Goal: Task Accomplishment & Management: Manage account settings

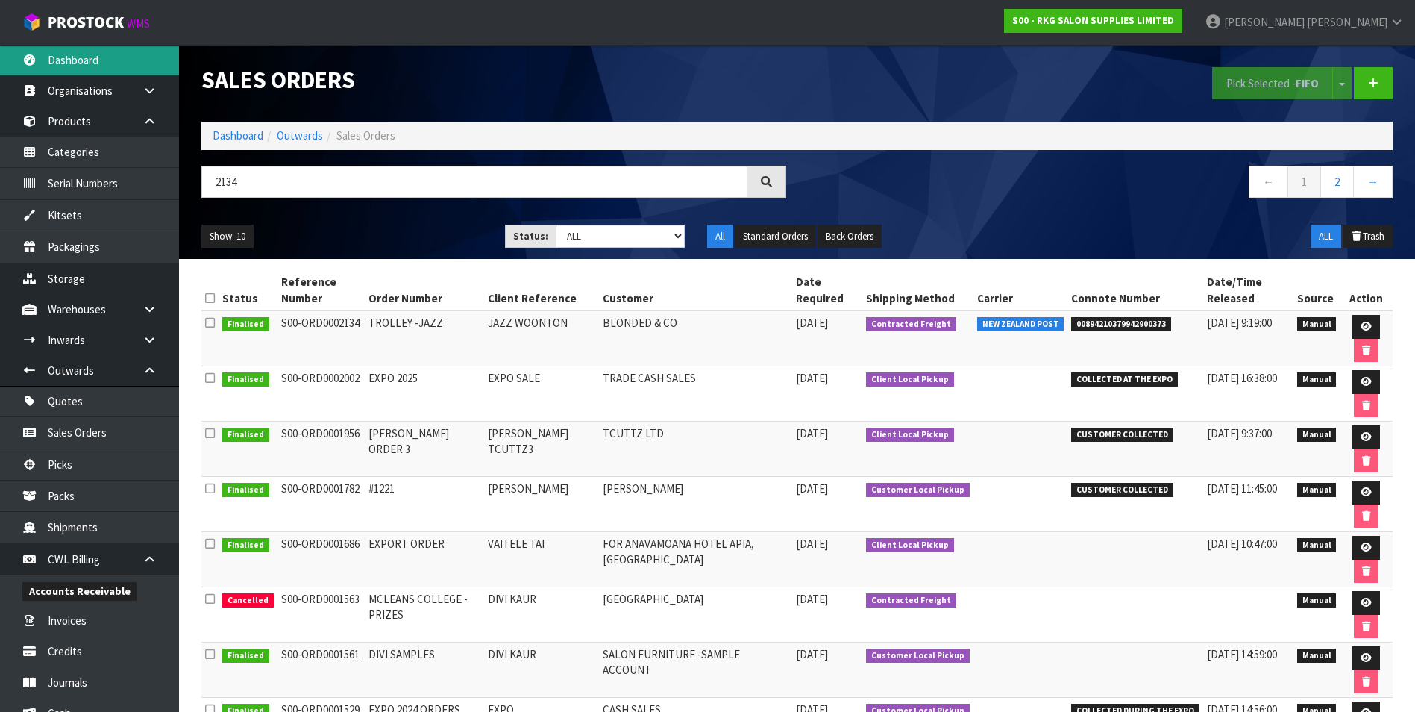
click at [78, 64] on link "Dashboard" at bounding box center [89, 60] width 179 height 31
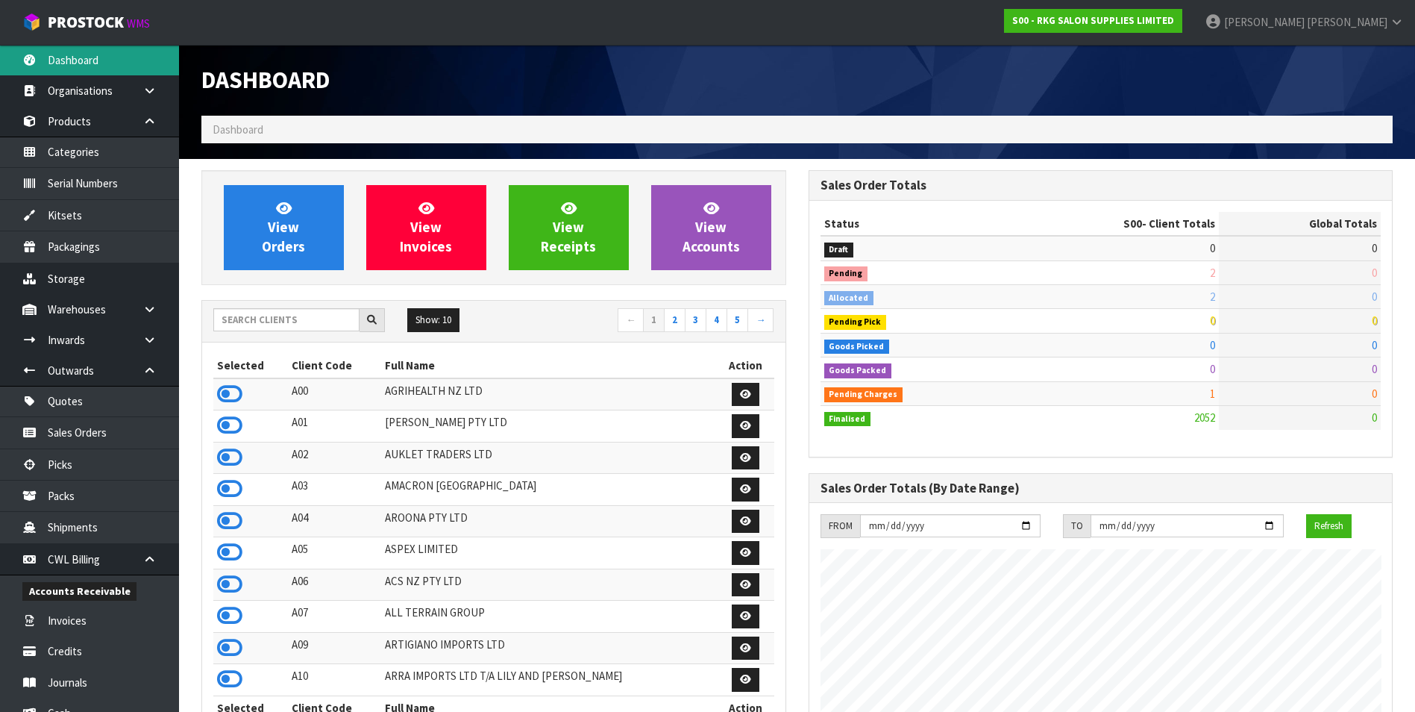
scroll to position [1130, 606]
click at [271, 322] on input "text" at bounding box center [286, 319] width 146 height 23
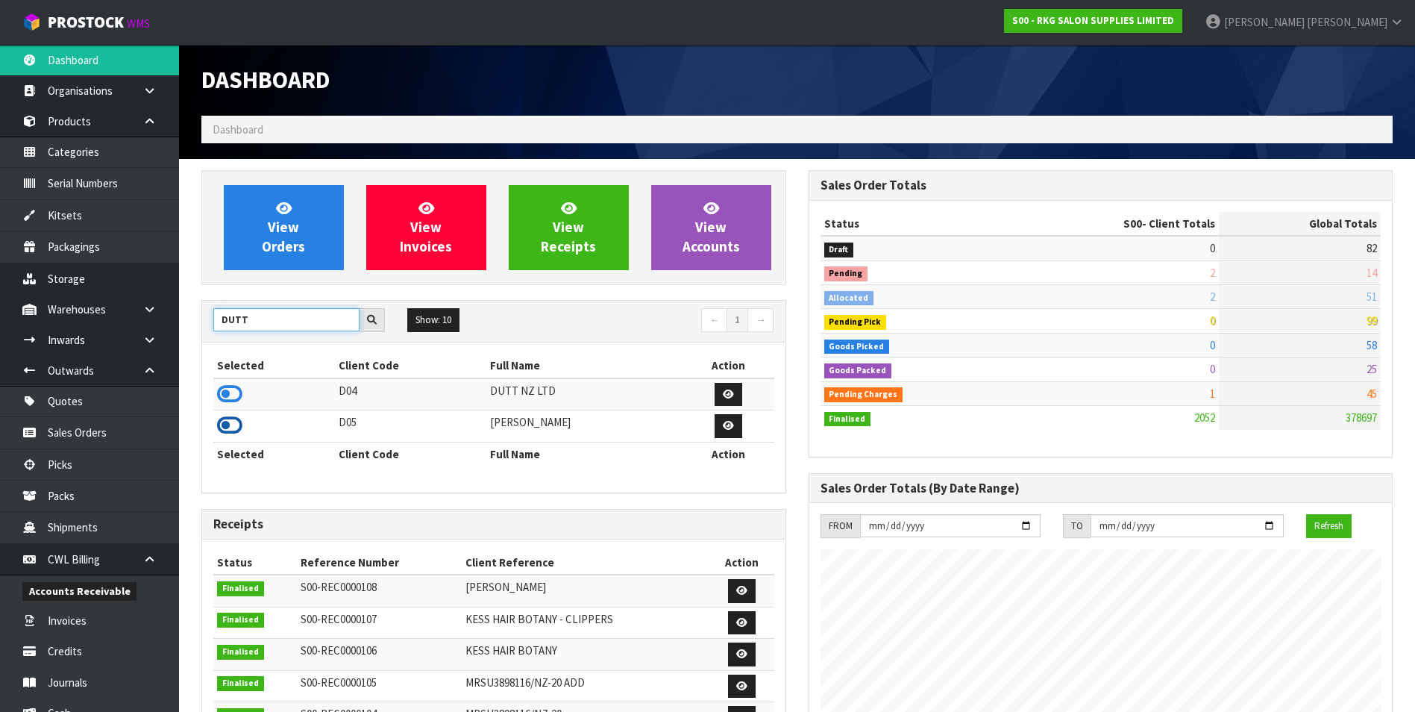
type input "DUTT"
click at [236, 422] on icon at bounding box center [229, 425] width 25 height 22
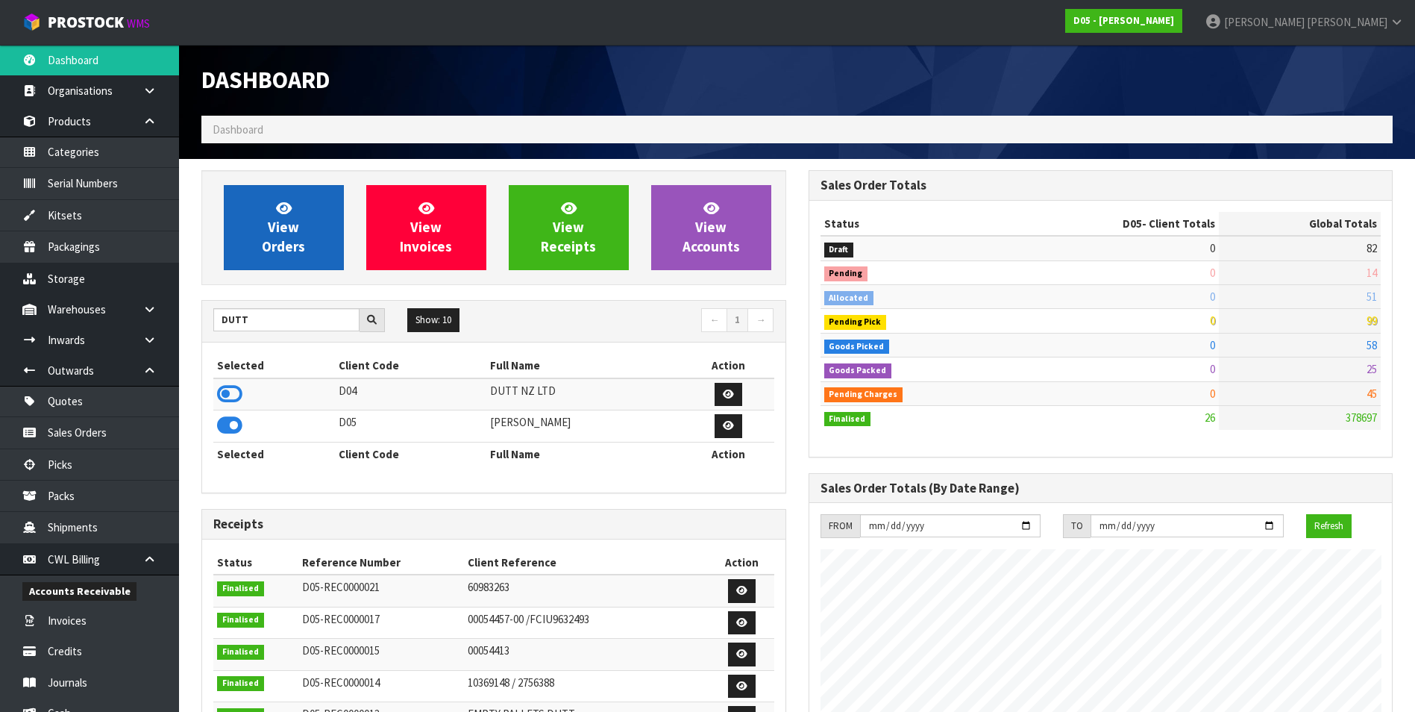
scroll to position [1305, 606]
click at [289, 239] on span "View Orders" at bounding box center [283, 227] width 43 height 56
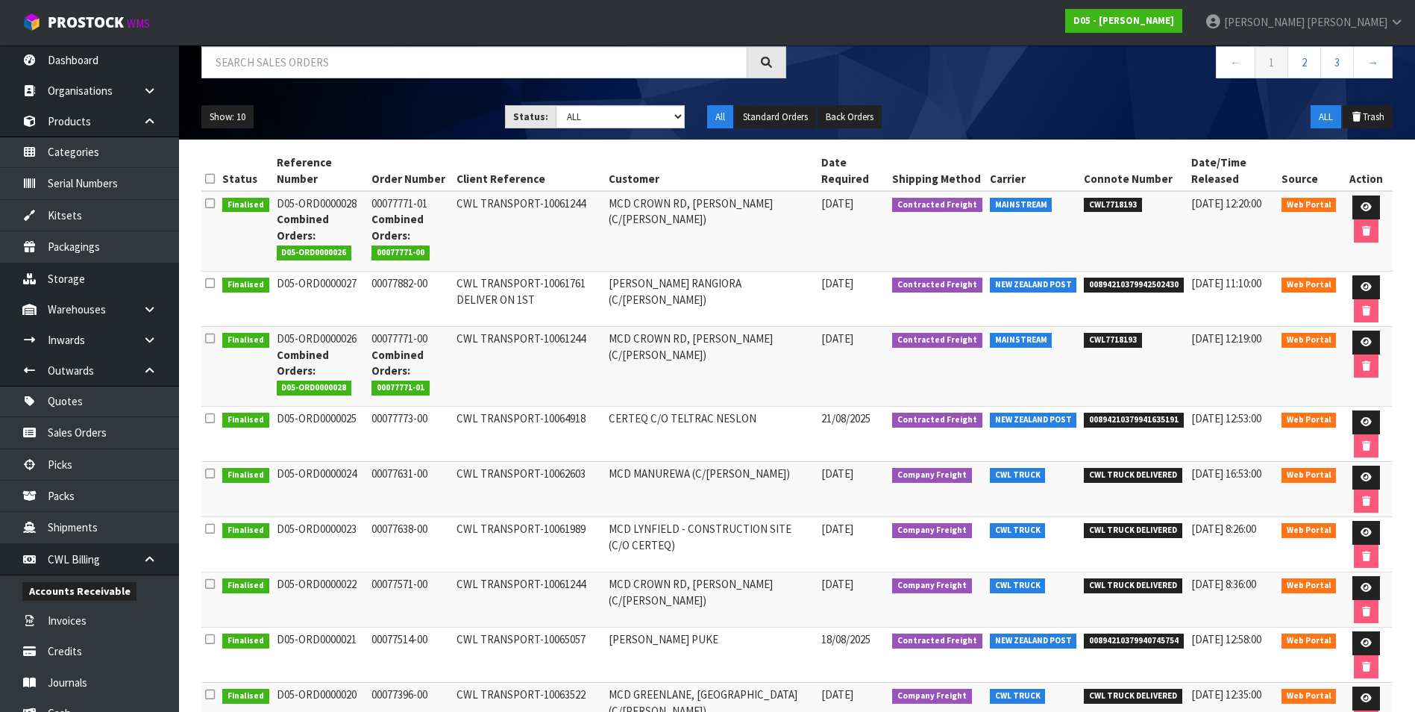
scroll to position [118, 0]
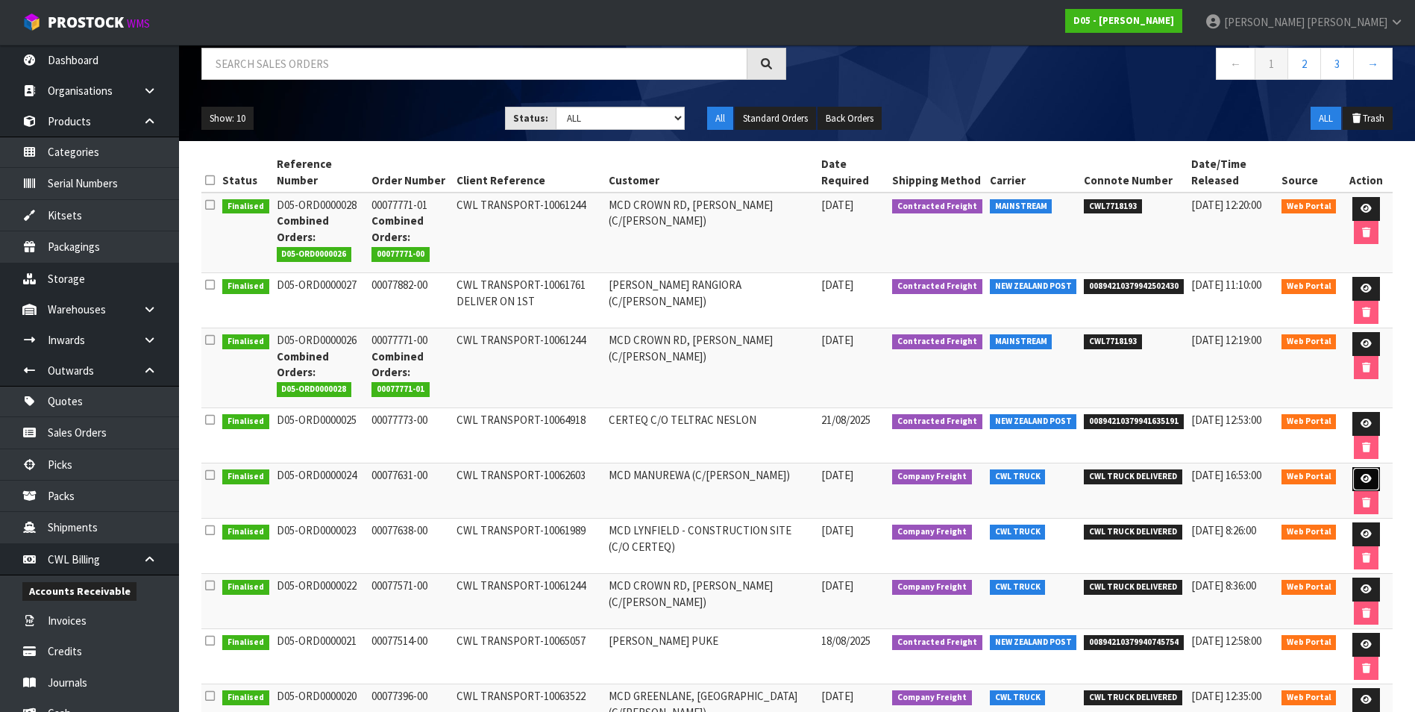
click at [1361, 477] on icon at bounding box center [1366, 479] width 11 height 10
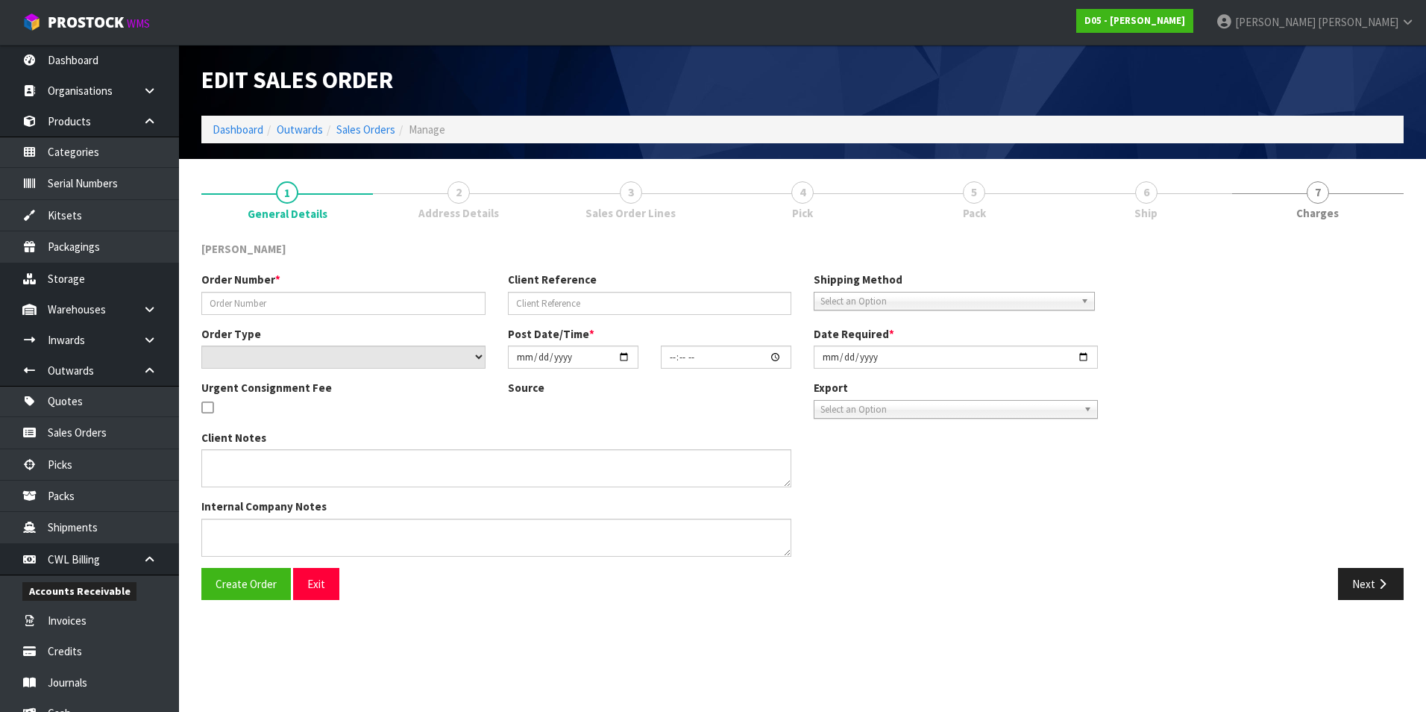
type input "00077631-00"
type input "CWL TRANSPORT-10062603"
select select "number:0"
type input "[DATE]"
type input "17:10:00.000"
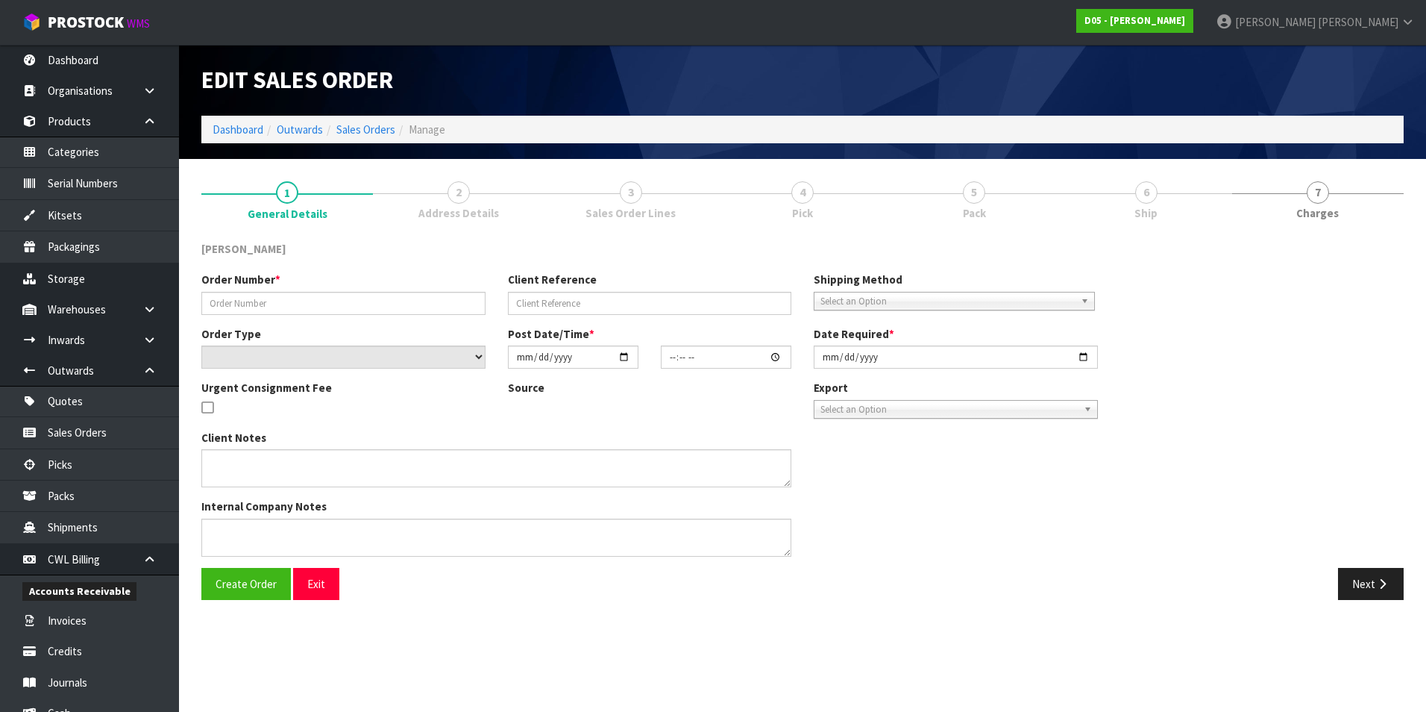
type input "[DATE]"
type textarea "FORKLIFT ON SITE - DDD 26/8, PLEASE CONSOLIDATE WITH 00077571-00/10061244 [GEOG…"
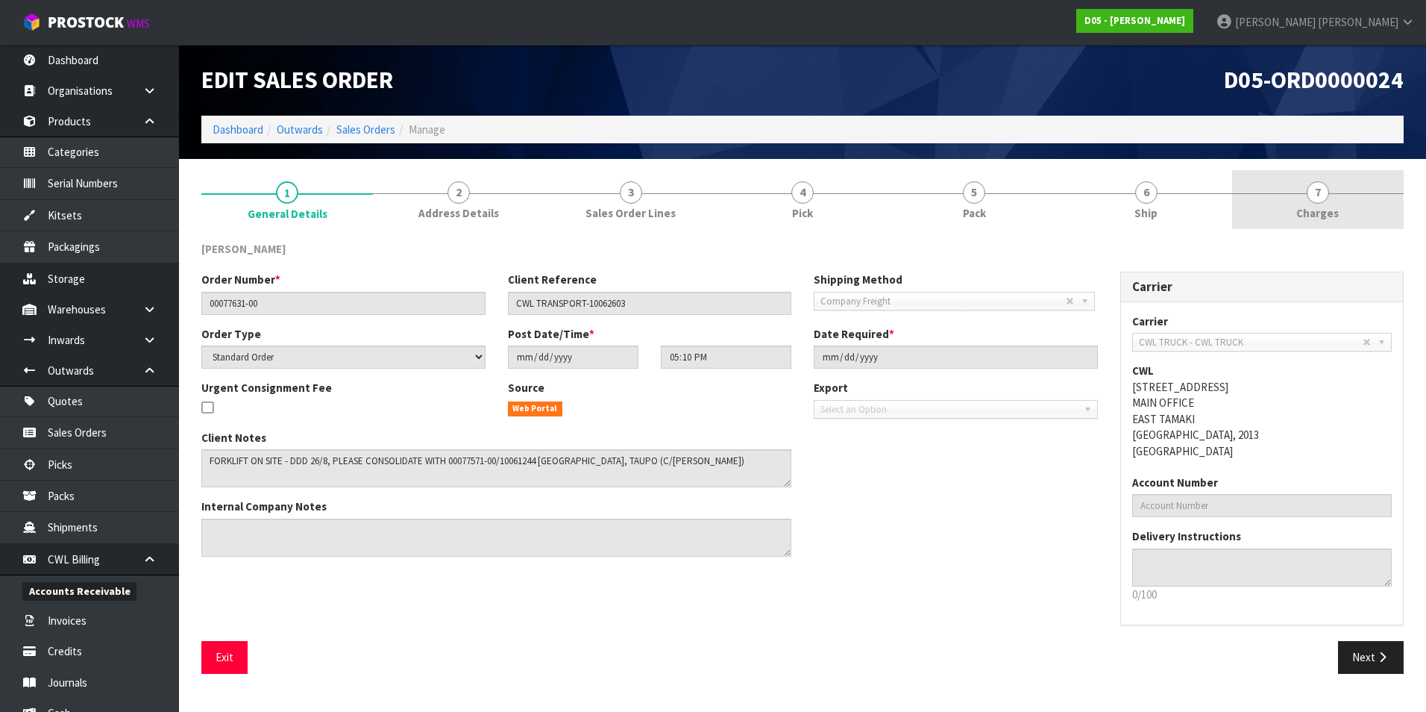
click at [1316, 190] on span "7" at bounding box center [1318, 192] width 22 height 22
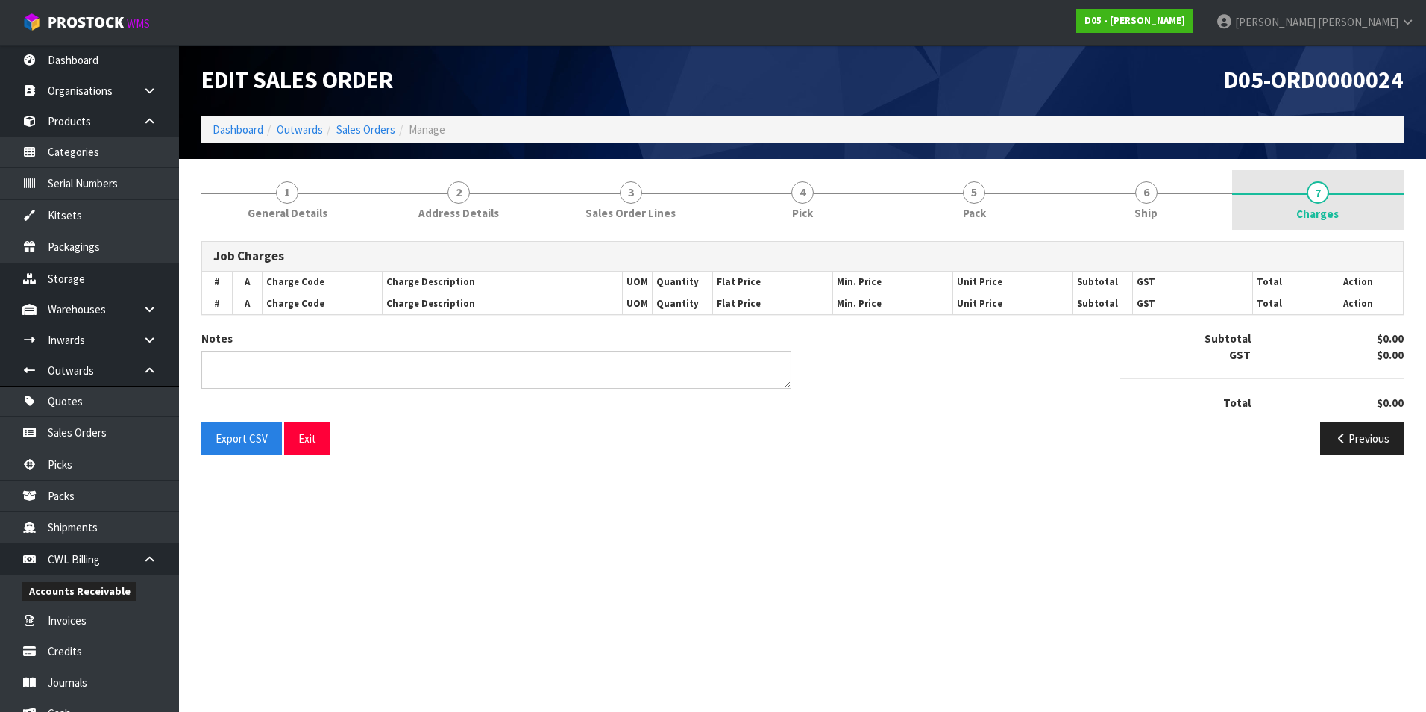
type textarea "KITSET CODE HAD 2 PALLETS"
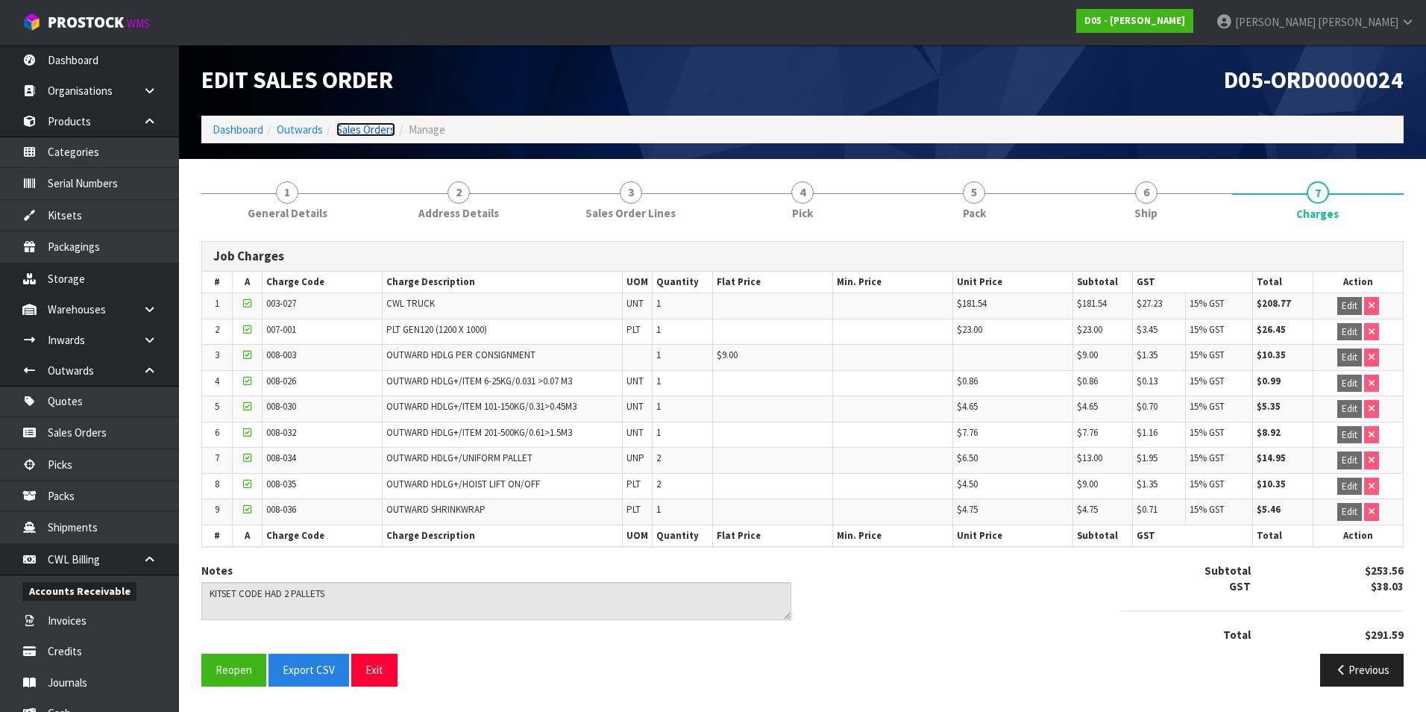
click at [374, 135] on link "Sales Orders" at bounding box center [365, 129] width 59 height 14
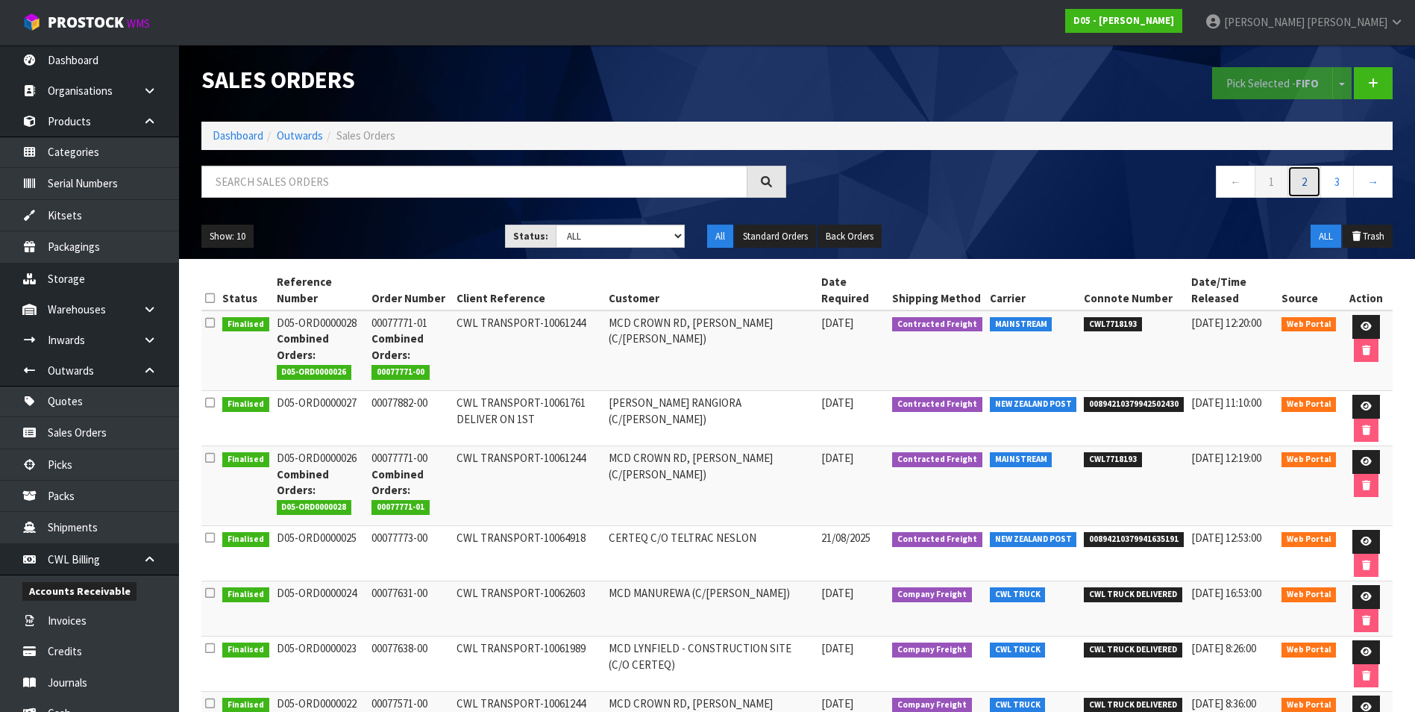
click at [1306, 179] on link "2" at bounding box center [1305, 182] width 34 height 32
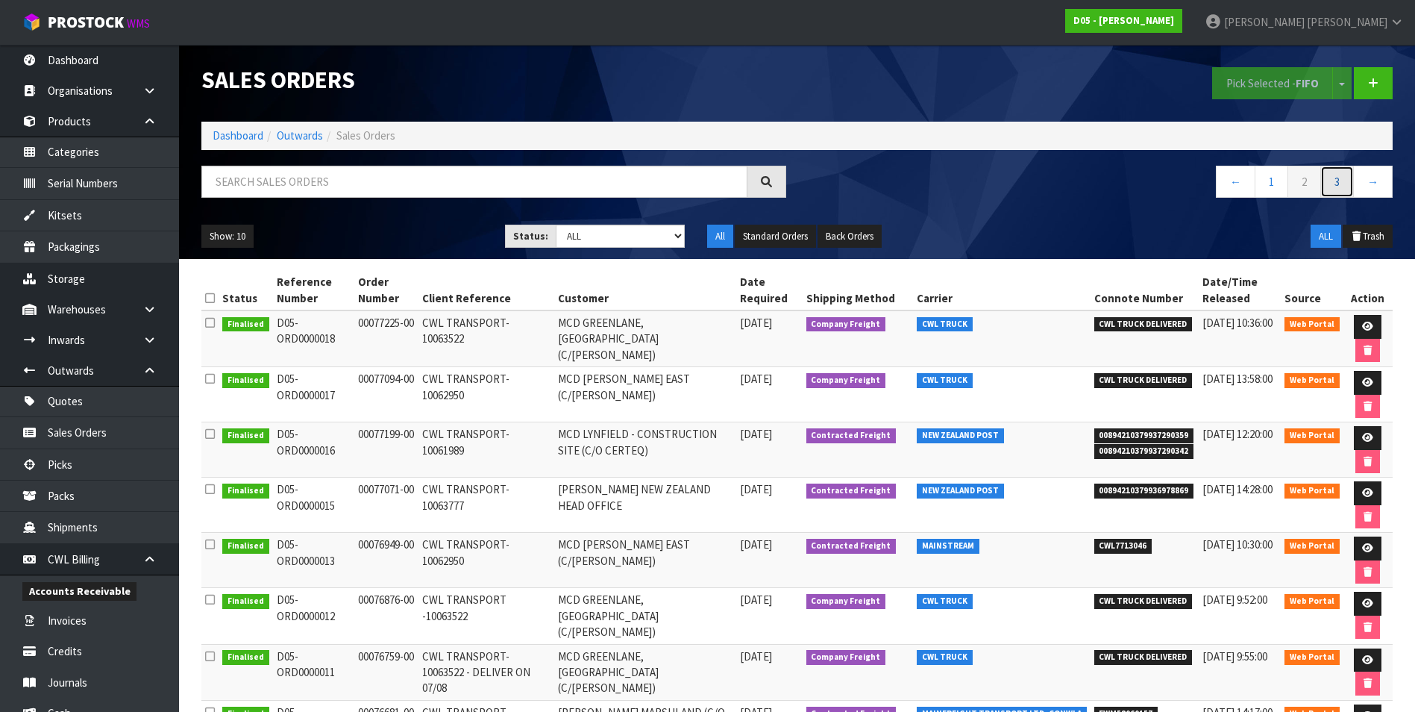
click at [1339, 183] on link "3" at bounding box center [1337, 182] width 34 height 32
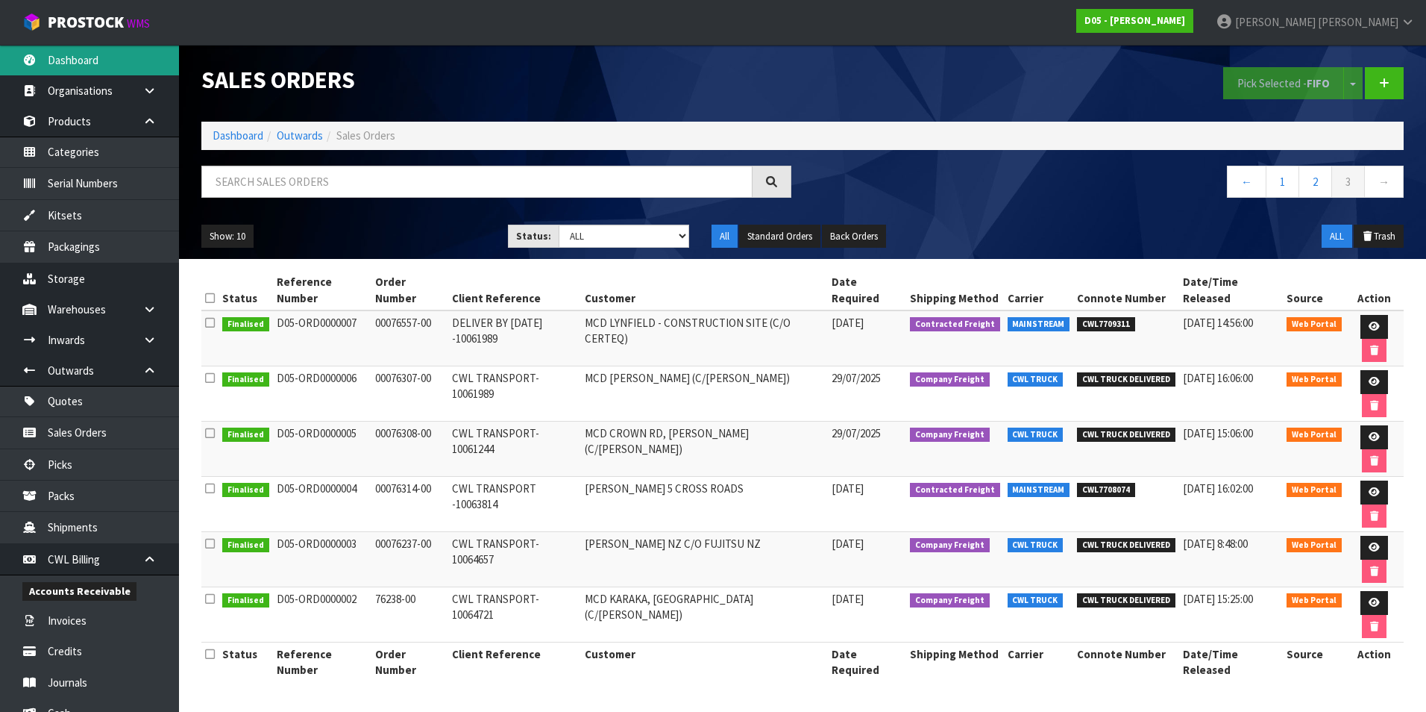
click at [99, 63] on link "Dashboard" at bounding box center [89, 60] width 179 height 31
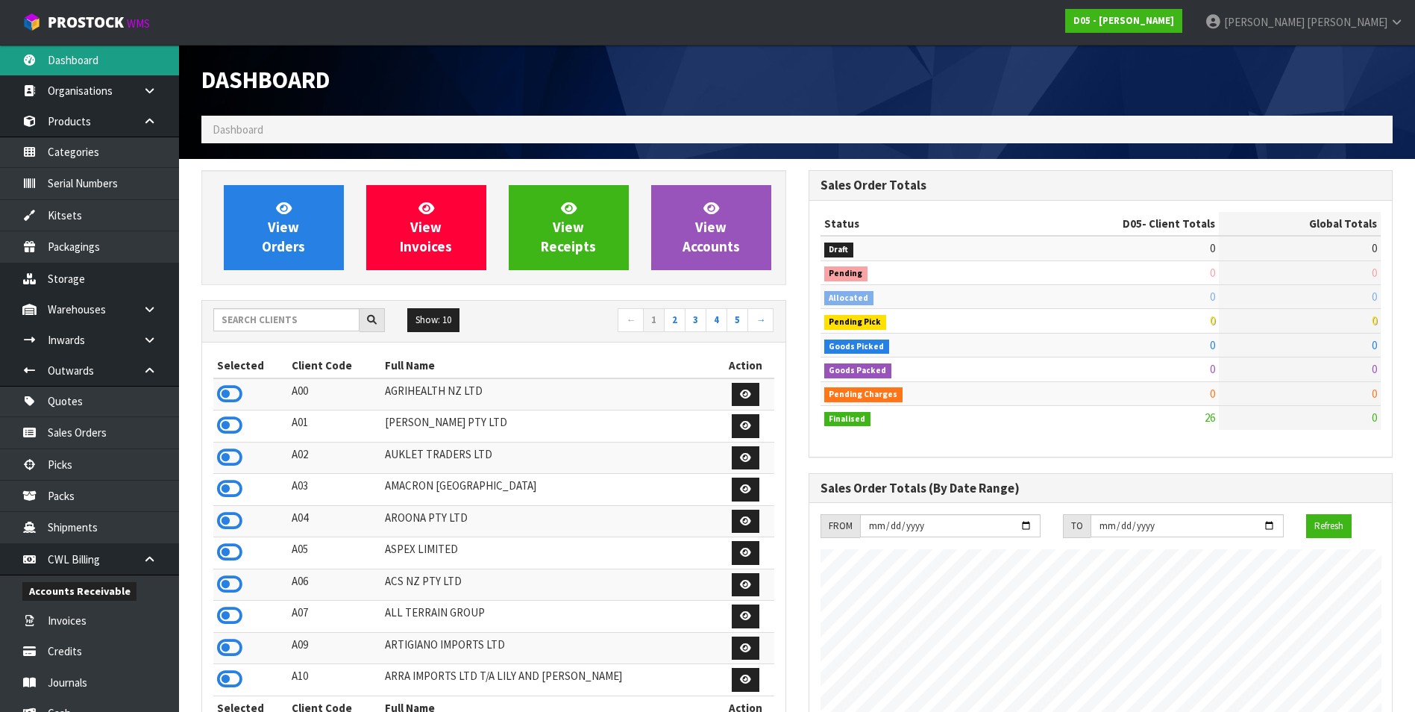
scroll to position [1305, 606]
click at [270, 319] on input "text" at bounding box center [286, 319] width 146 height 23
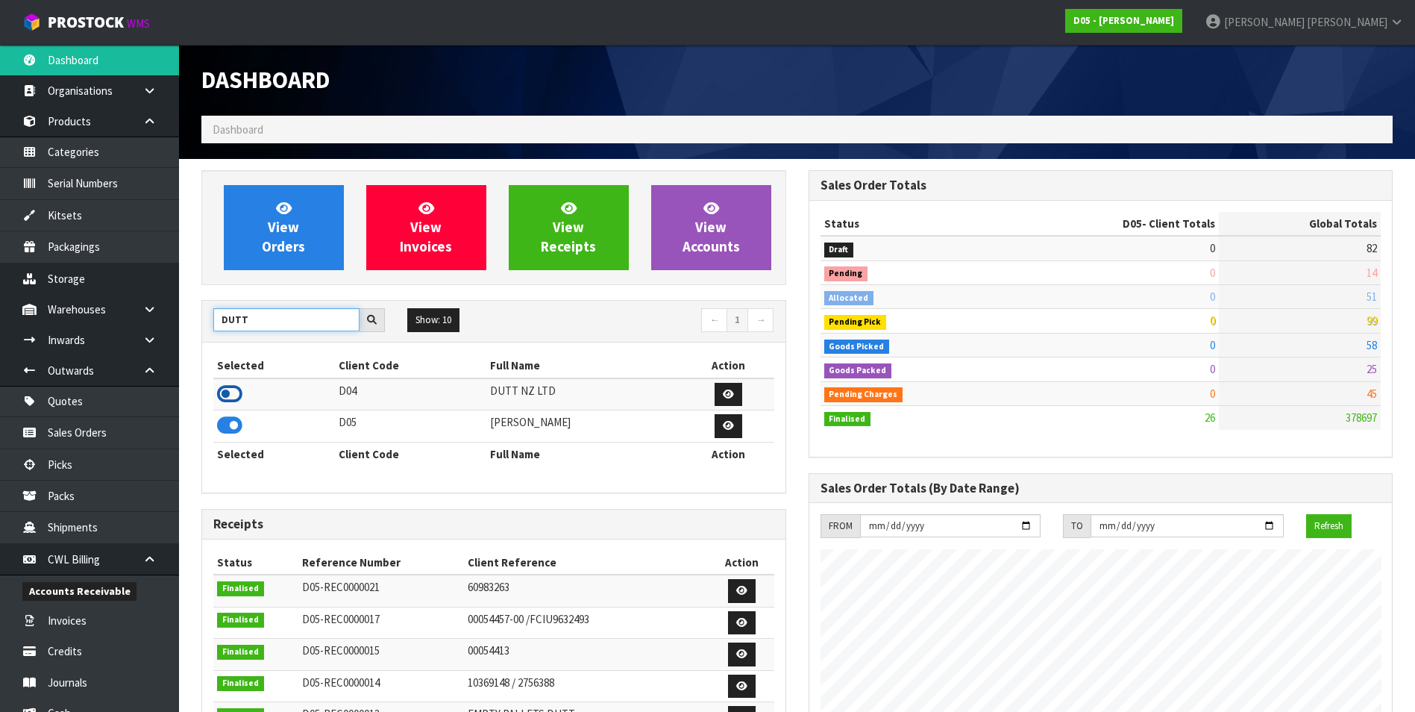
type input "DUTT"
click at [228, 393] on icon at bounding box center [229, 394] width 25 height 22
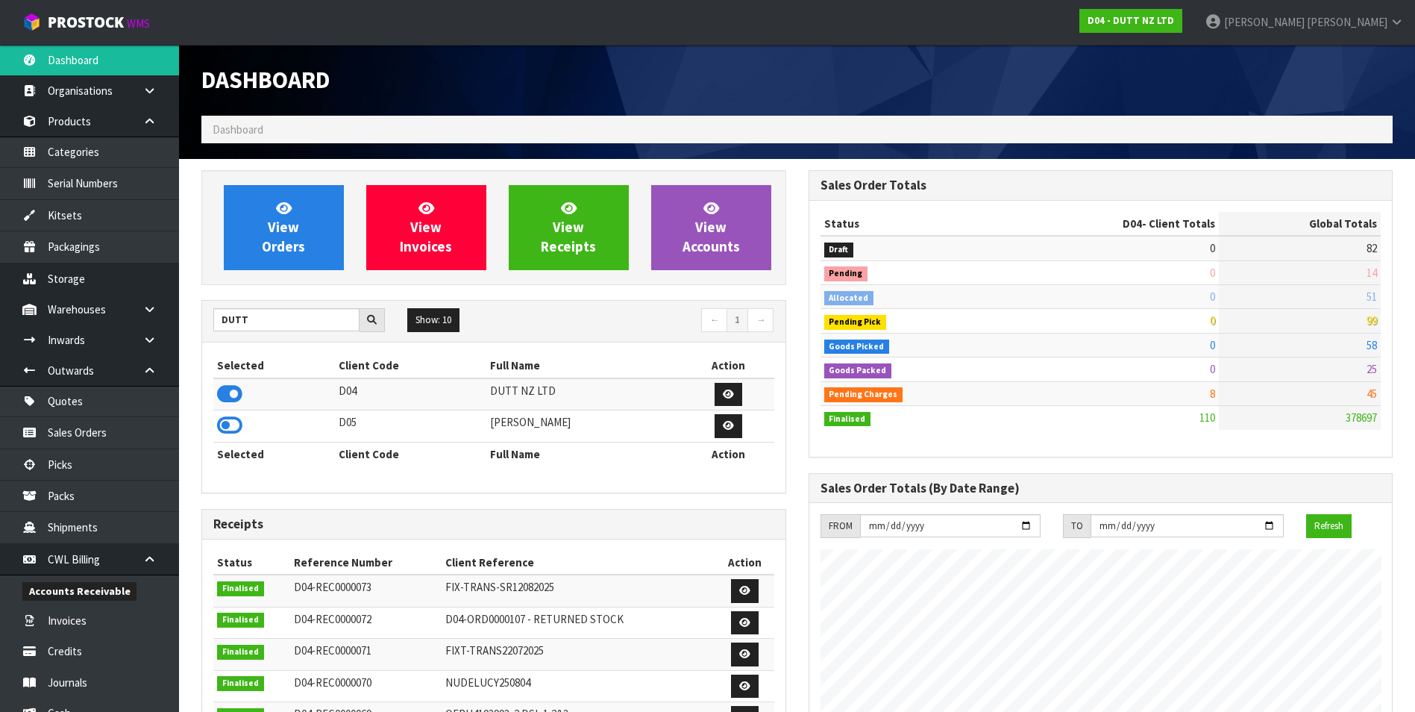
scroll to position [1130, 606]
click at [301, 246] on span "View Orders" at bounding box center [283, 227] width 43 height 56
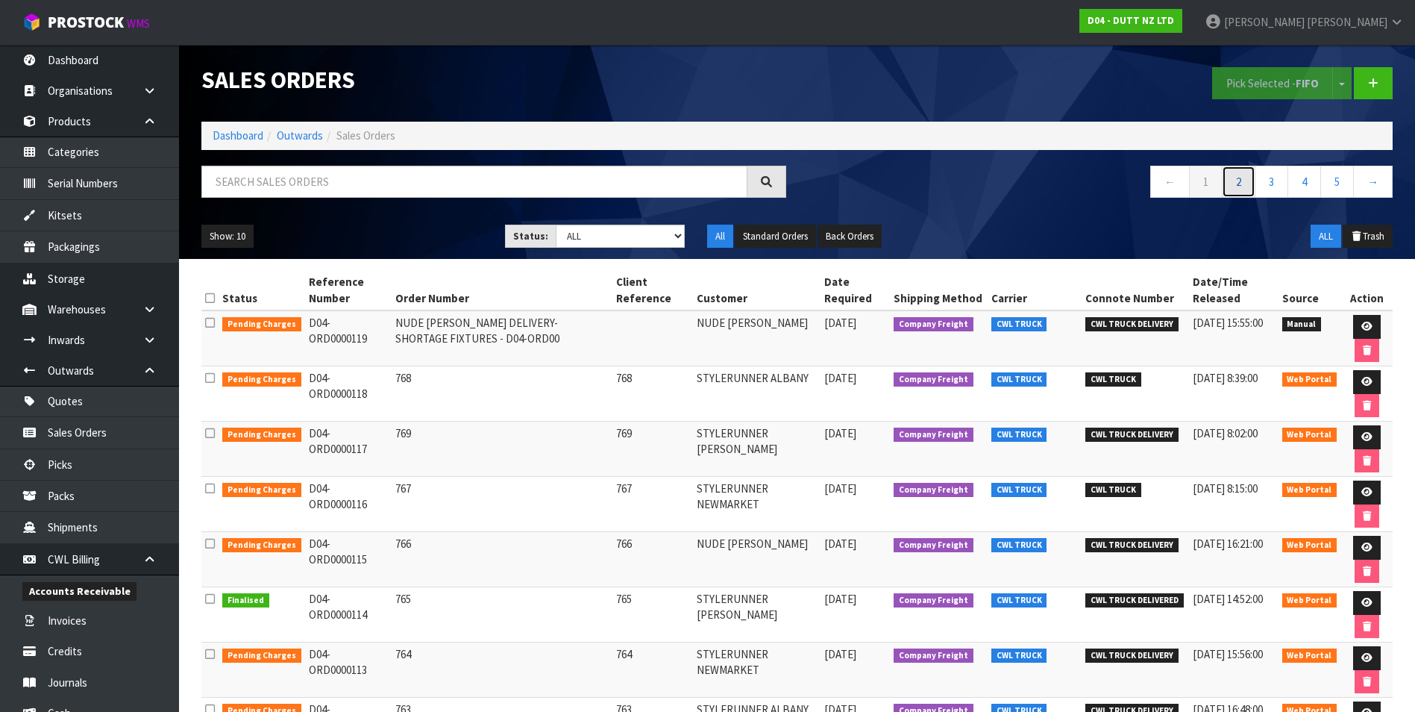
click at [1232, 186] on link "2" at bounding box center [1239, 182] width 34 height 32
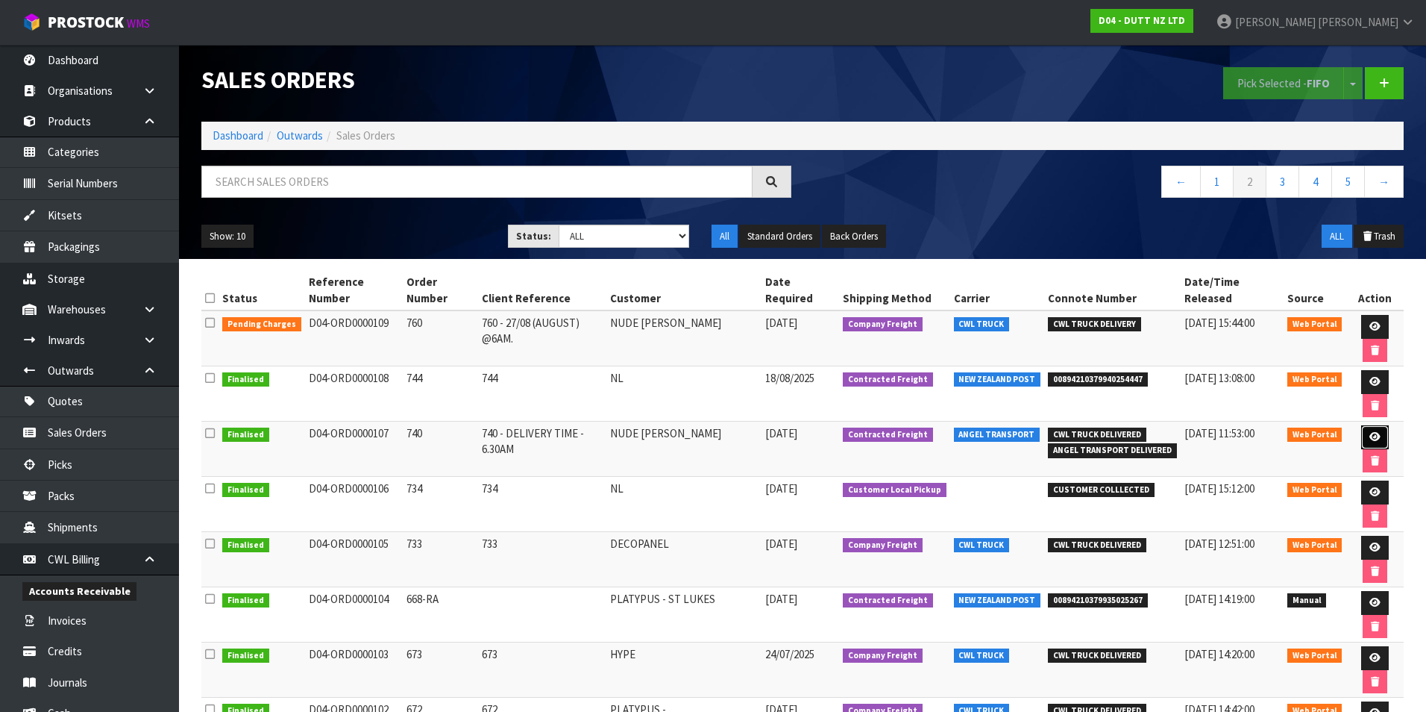
click at [1370, 432] on icon at bounding box center [1375, 437] width 11 height 10
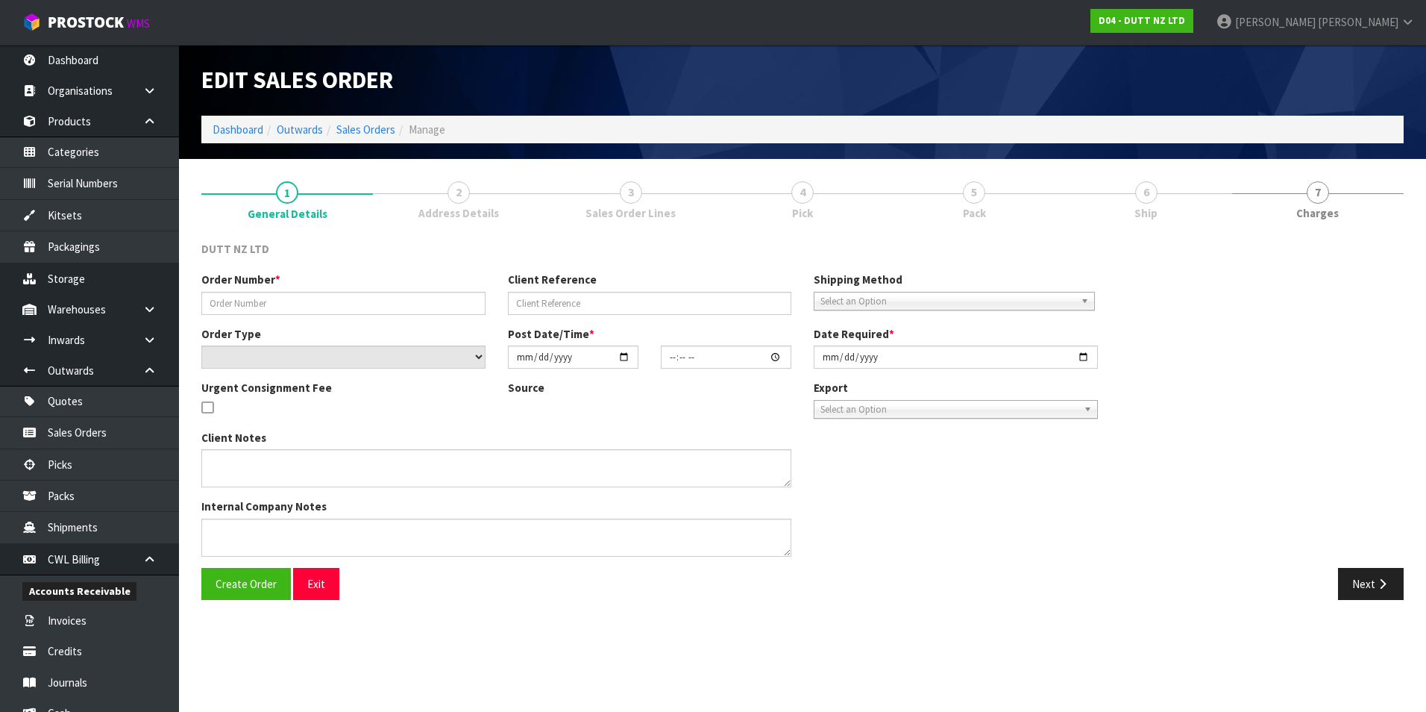
type input "740"
type input "740 - DELIVERY TIME - 6.30AM"
select select "number:0"
type input "[DATE]"
type input "10:23:00.000"
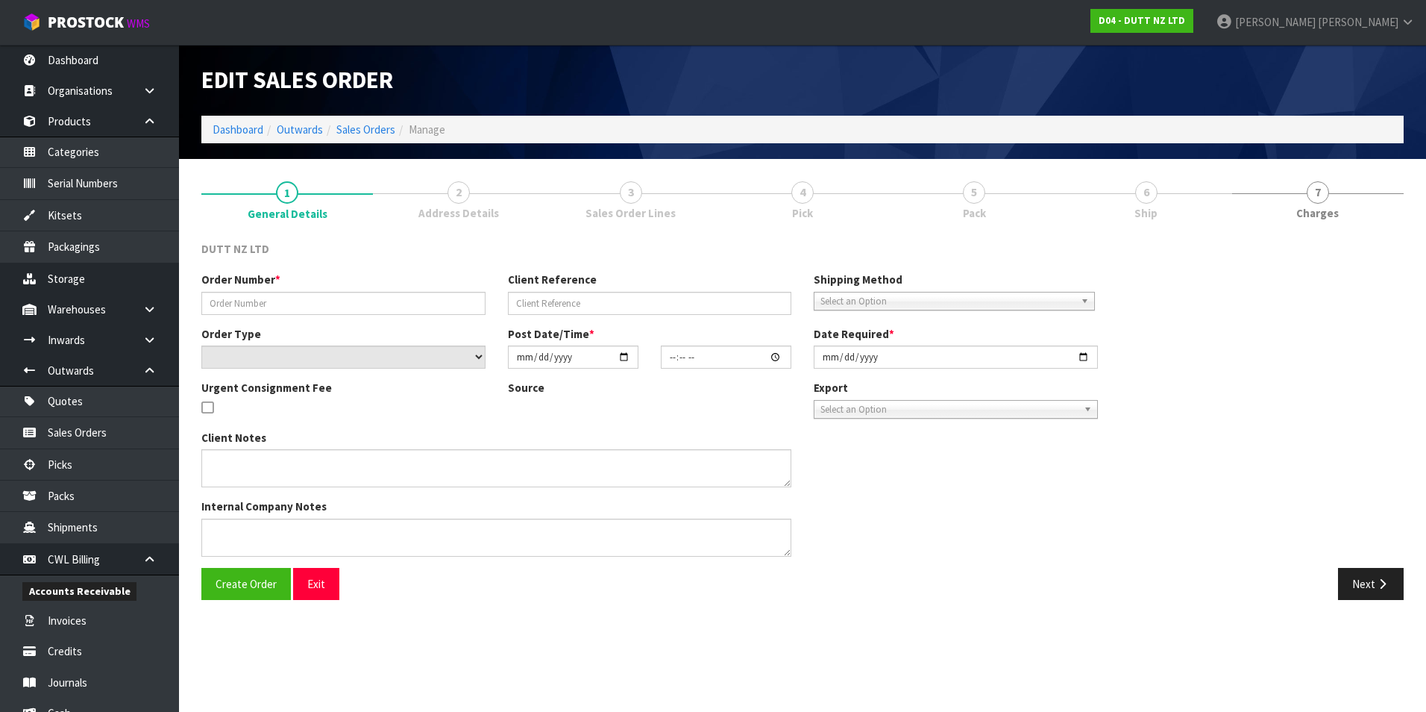
type input "[DATE]"
type textarea "TAILGATE/ PALLET JACK DELIVERY TO STORE PLEASE CONTACT THE SITE CONTACT ON ARRI…"
type textarea "REPRINTED - AFTER UOM IS CHANGED"
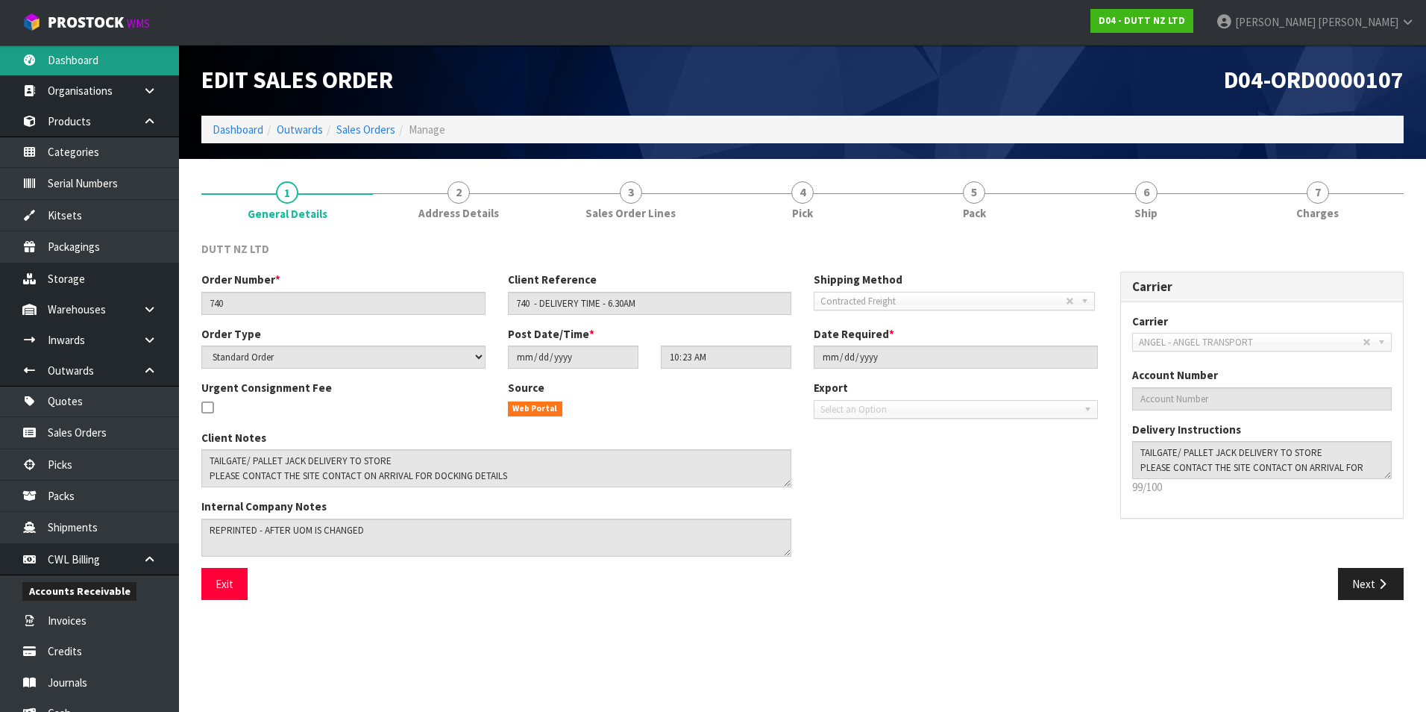
click at [85, 65] on link "Dashboard" at bounding box center [89, 60] width 179 height 31
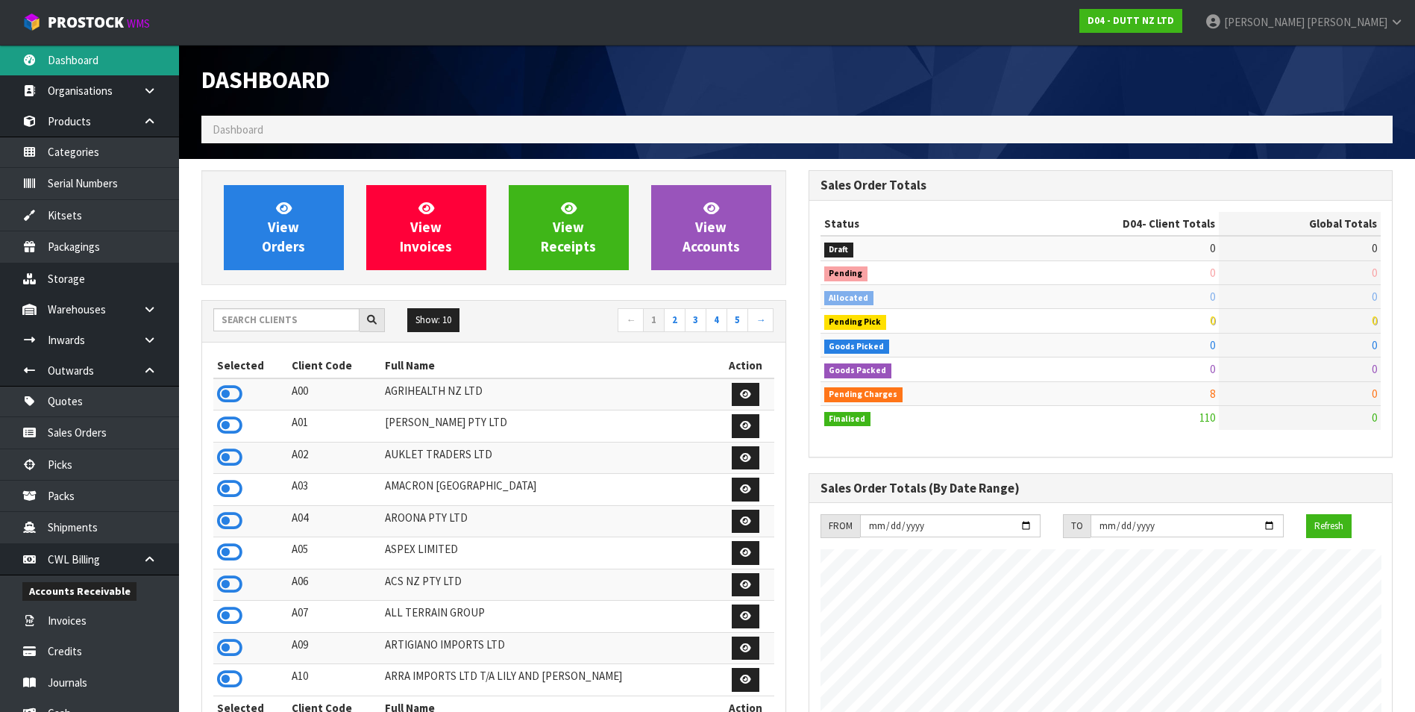
scroll to position [1130, 606]
click at [254, 310] on input "text" at bounding box center [286, 319] width 146 height 23
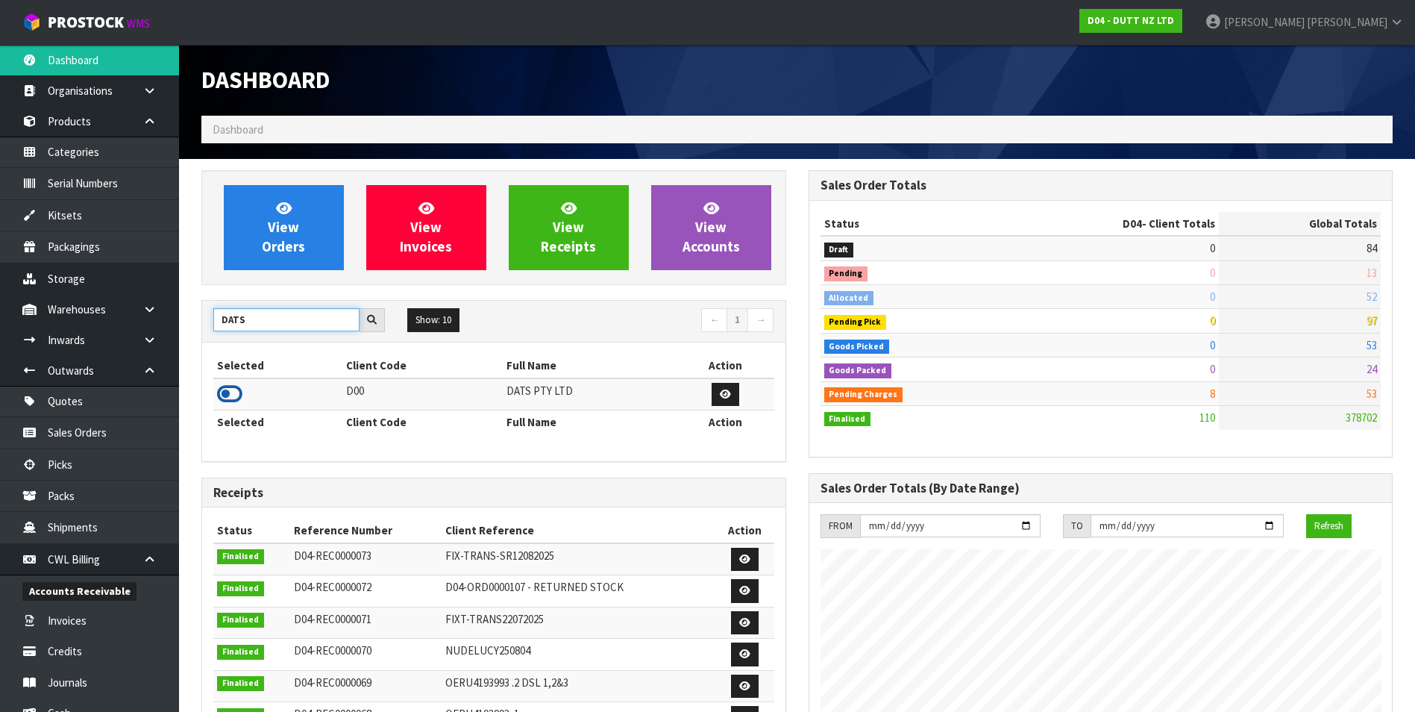
type input "DATS"
click at [228, 392] on icon at bounding box center [229, 394] width 25 height 22
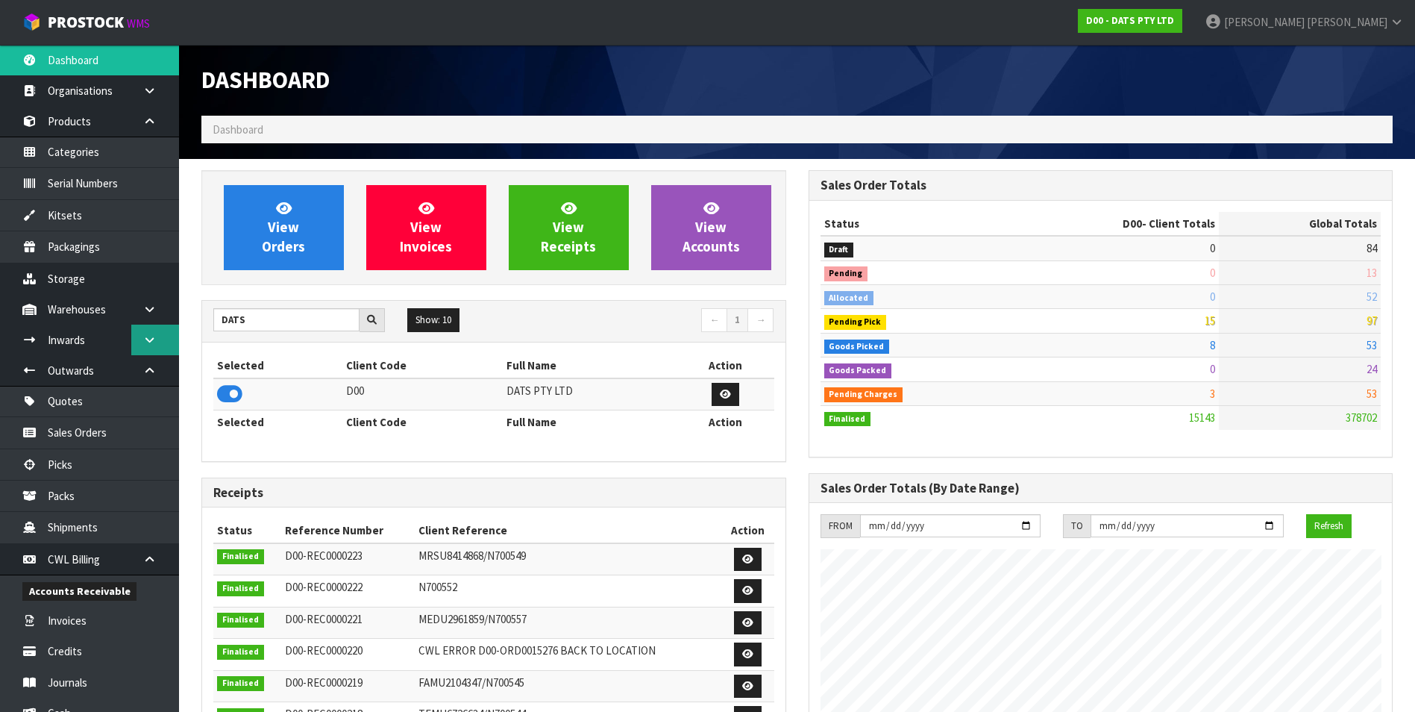
click at [136, 346] on link at bounding box center [155, 339] width 48 height 31
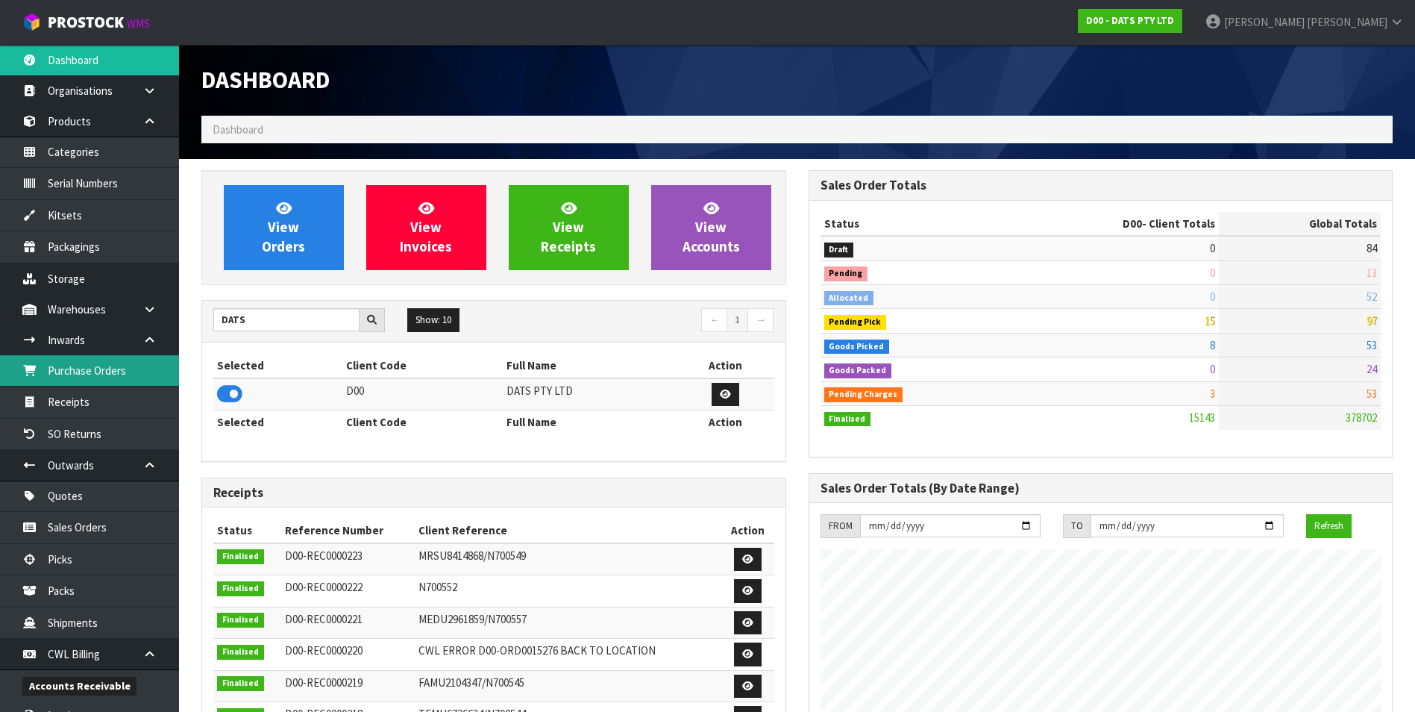
click at [108, 371] on link "Purchase Orders" at bounding box center [89, 370] width 179 height 31
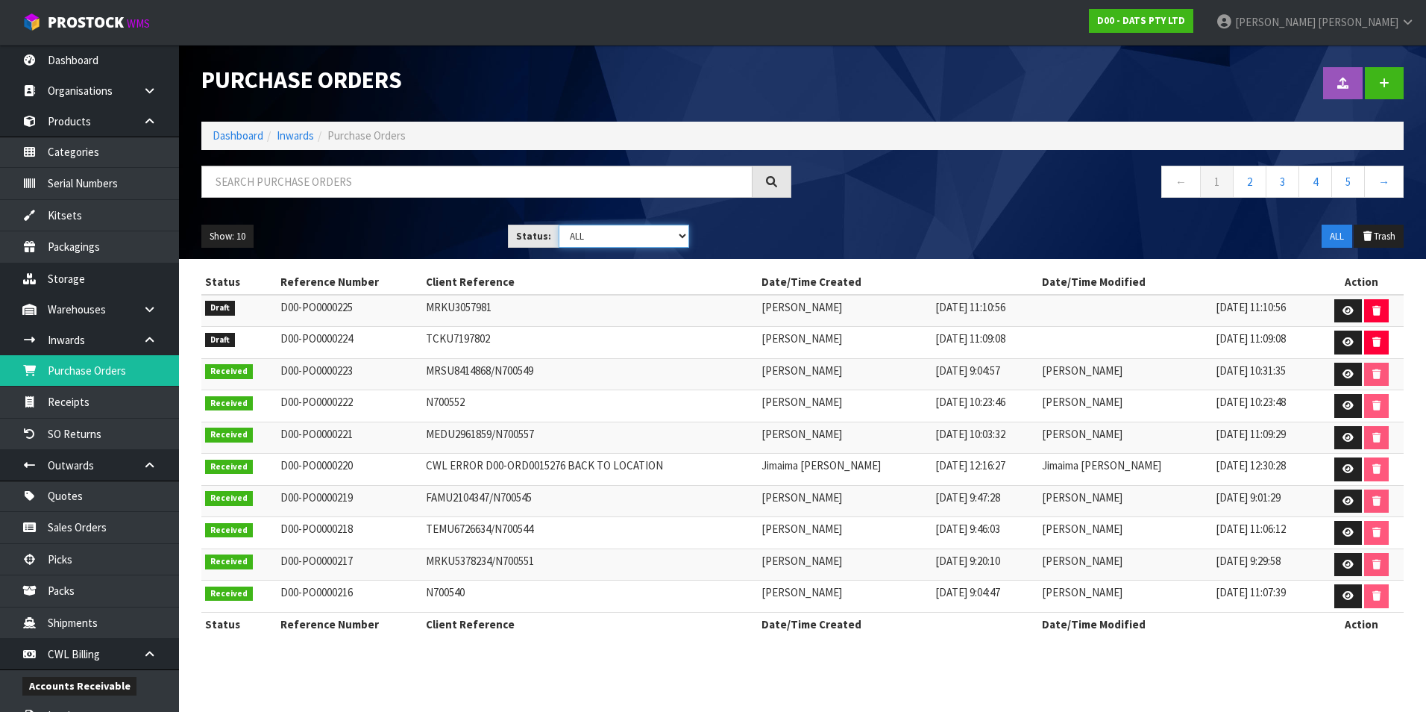
click at [626, 236] on select "Draft Pending Received Cancelled ALL" at bounding box center [624, 236] width 131 height 23
click at [559, 225] on select "Draft Pending Received Cancelled ALL" at bounding box center [624, 236] width 131 height 23
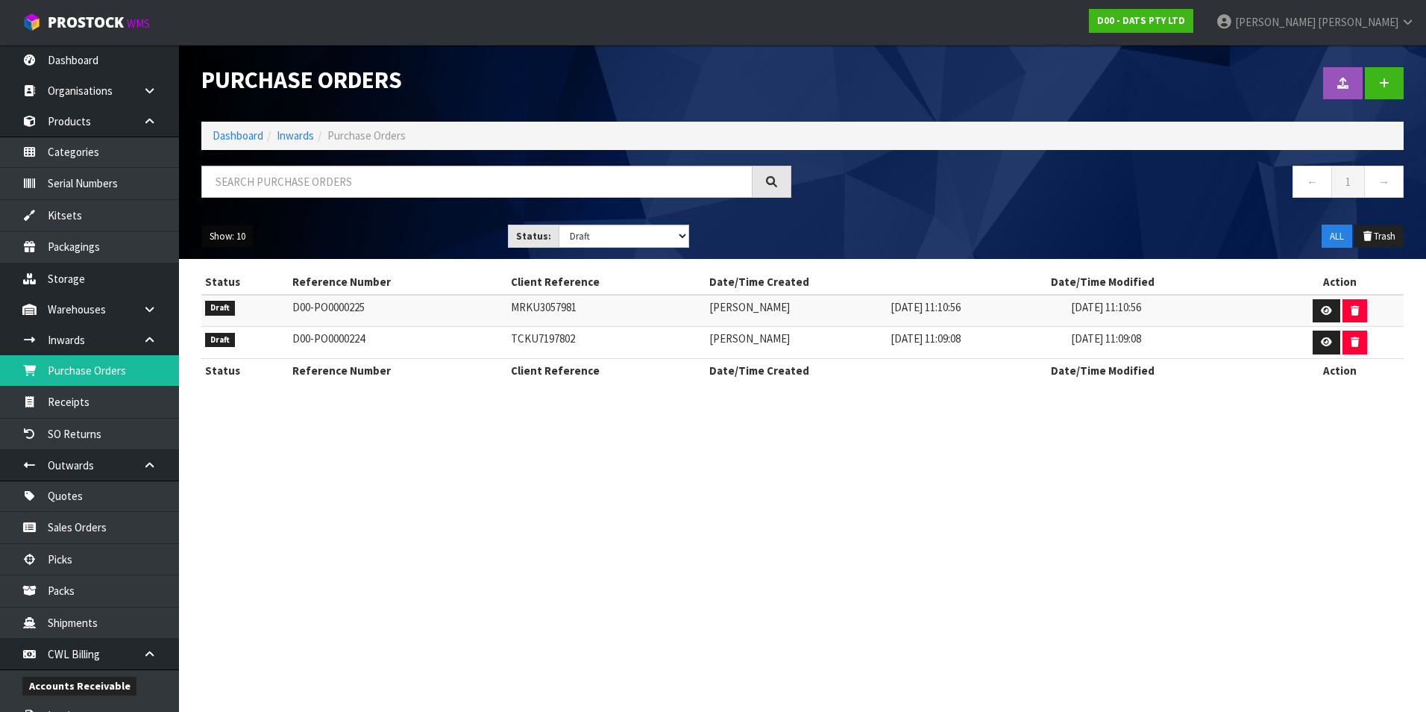
click at [236, 237] on button "Show: 10" at bounding box center [227, 237] width 52 height 24
click at [680, 236] on select "Draft Pending Received Cancelled ALL" at bounding box center [624, 236] width 131 height 23
click at [683, 238] on select "Draft Pending Received Cancelled ALL" at bounding box center [624, 236] width 131 height 23
select select "string:ALL"
click at [559, 225] on select "Draft Pending Received Cancelled ALL" at bounding box center [624, 236] width 131 height 23
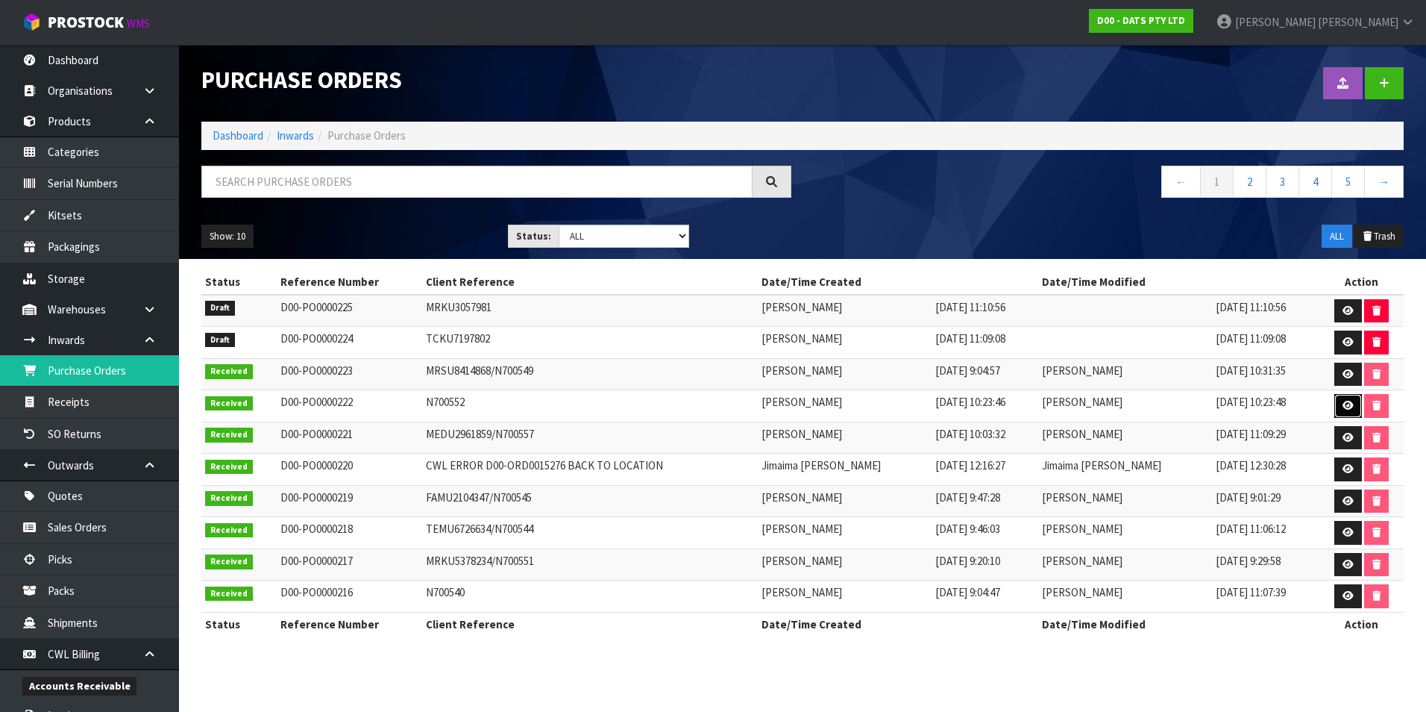
click at [1351, 405] on link at bounding box center [1349, 406] width 28 height 24
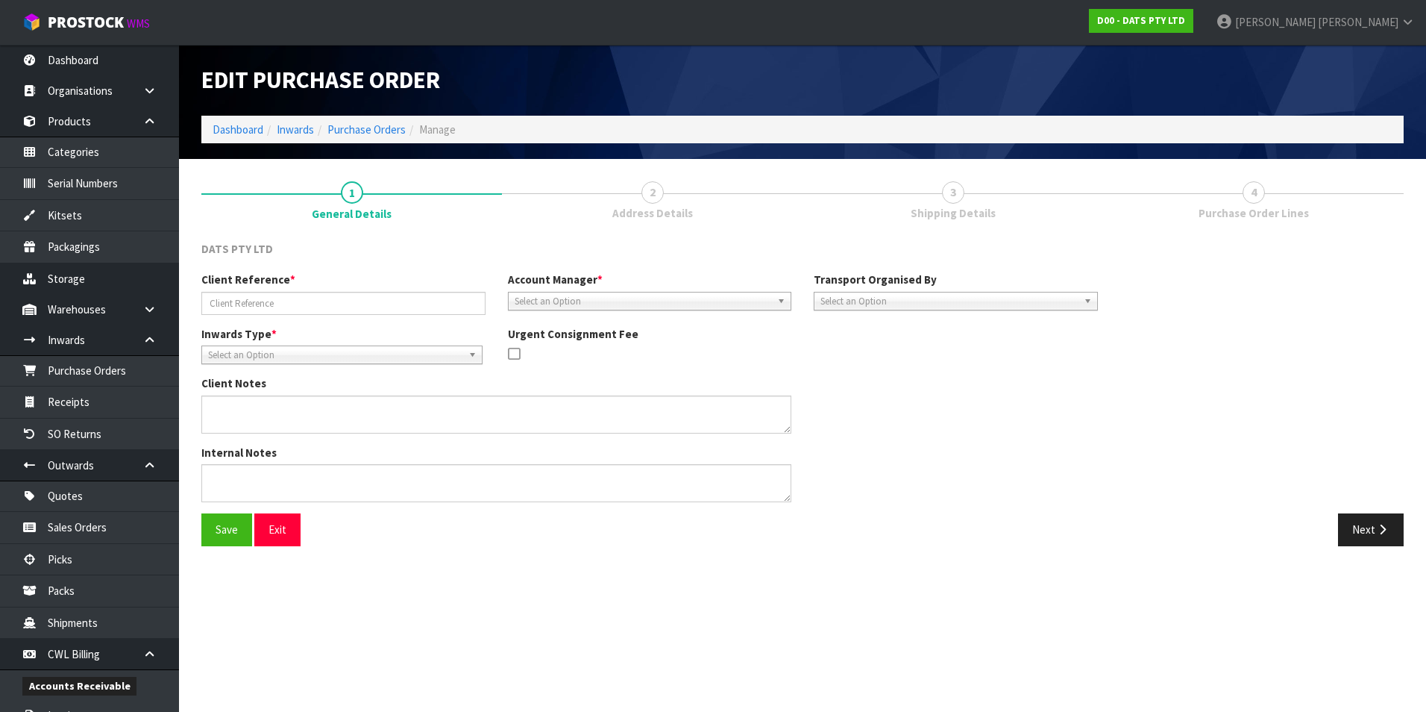
type input "N700552"
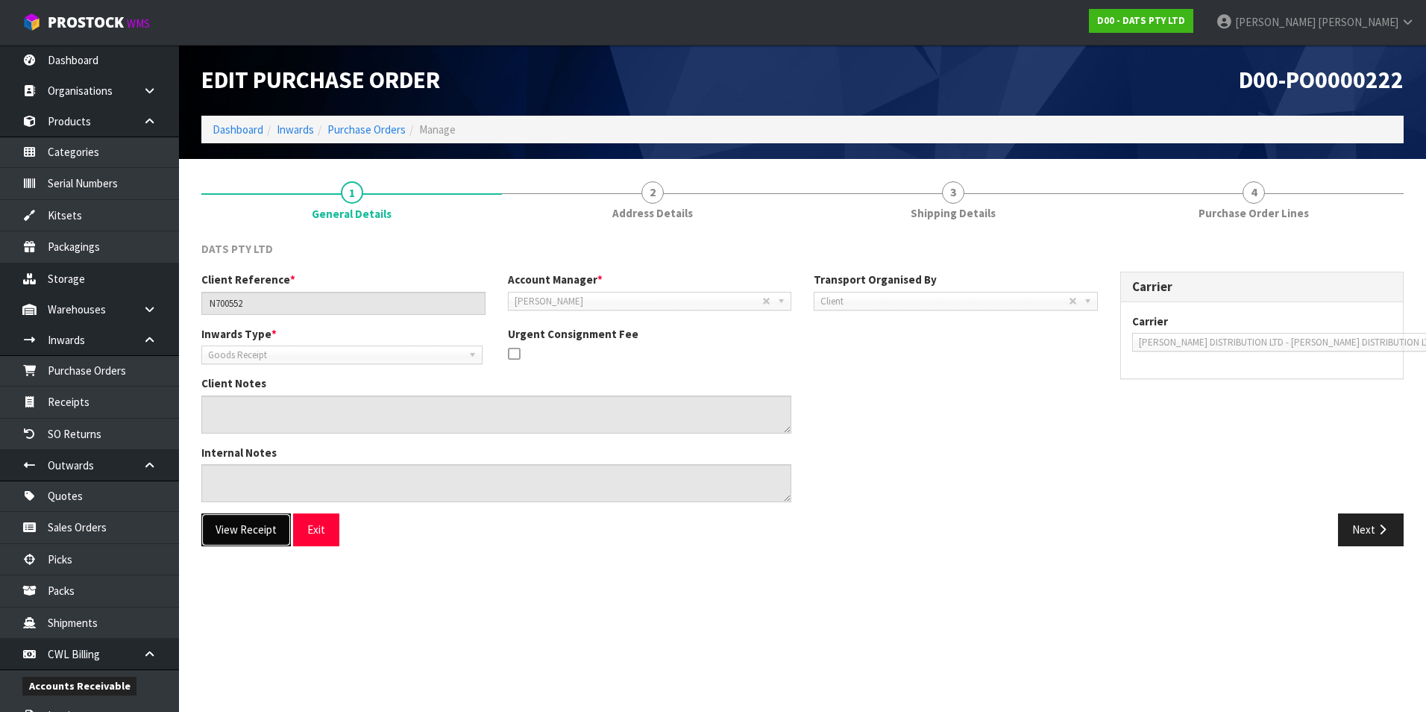
click at [254, 526] on button "View Receipt" at bounding box center [246, 529] width 90 height 32
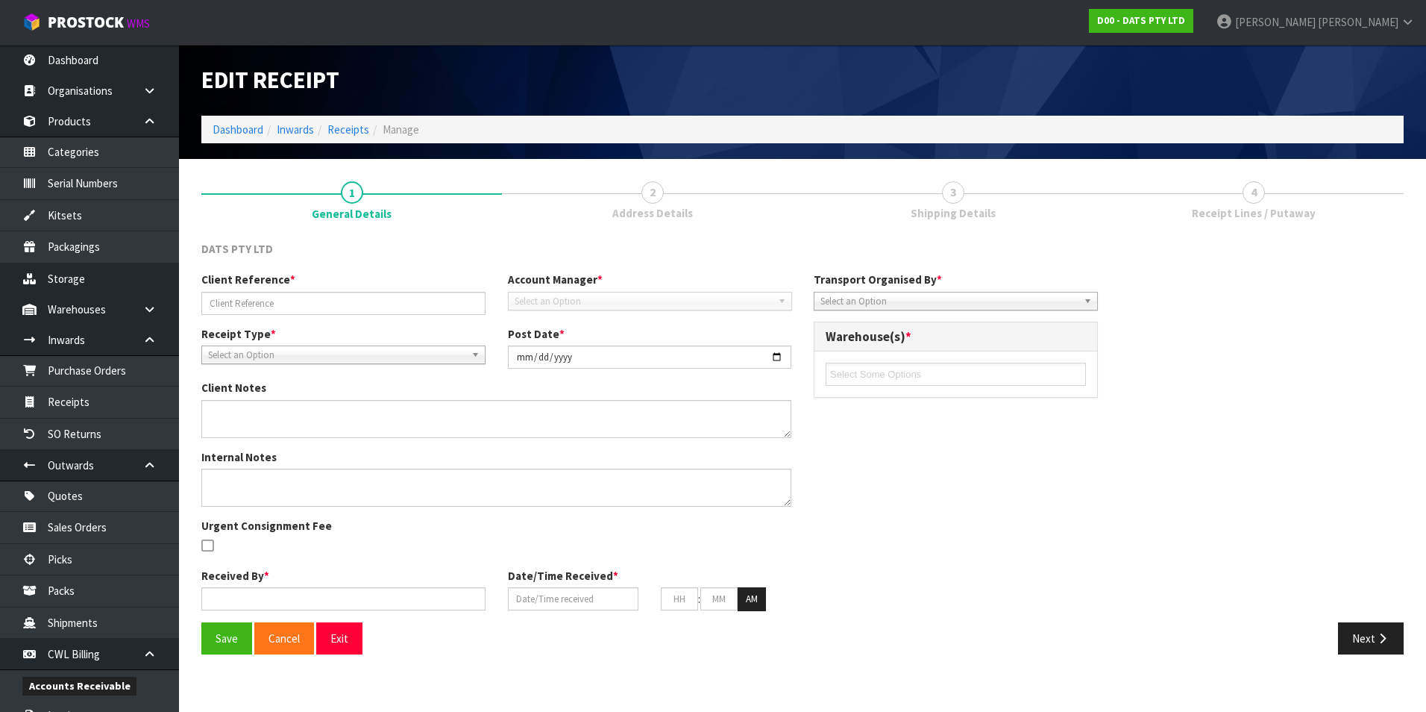
type input "N700552"
type input "[DATE]"
type input "[PERSON_NAME]"
type input "[DATE]"
type input "10"
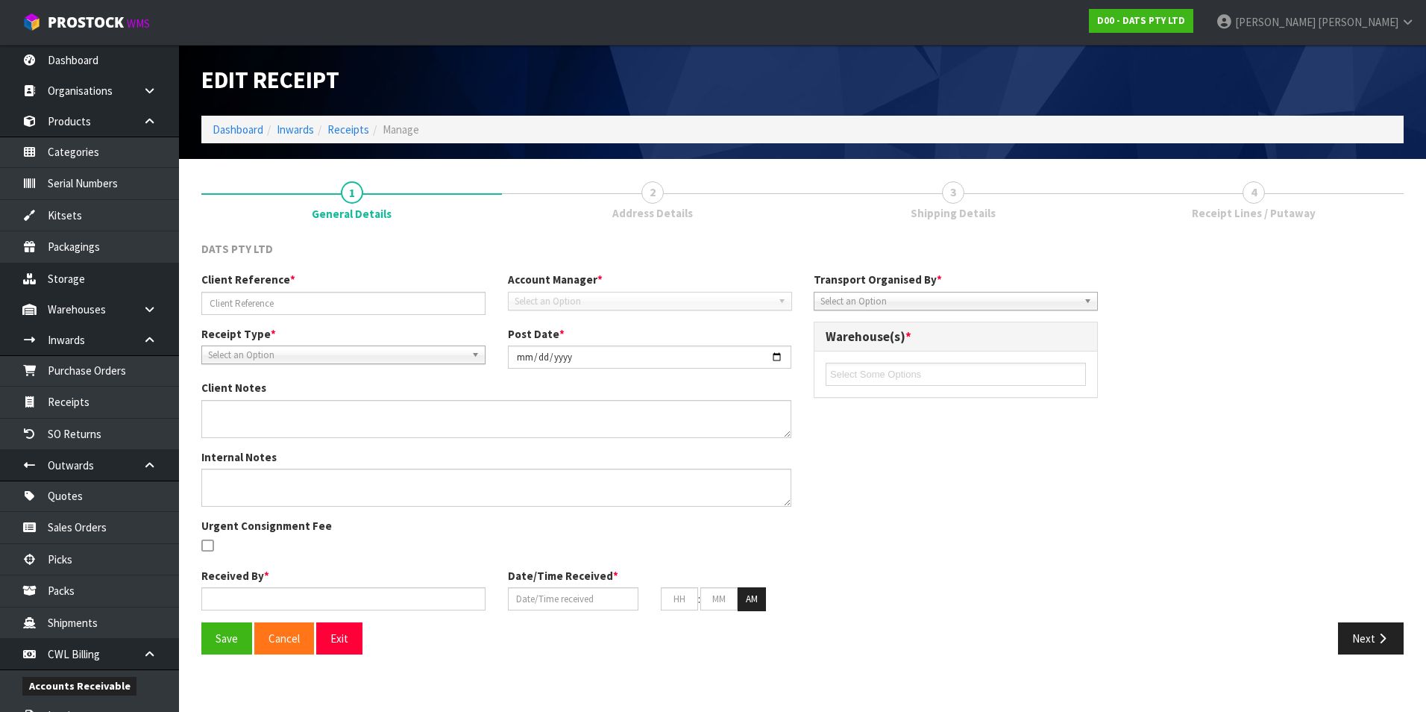
type input "23"
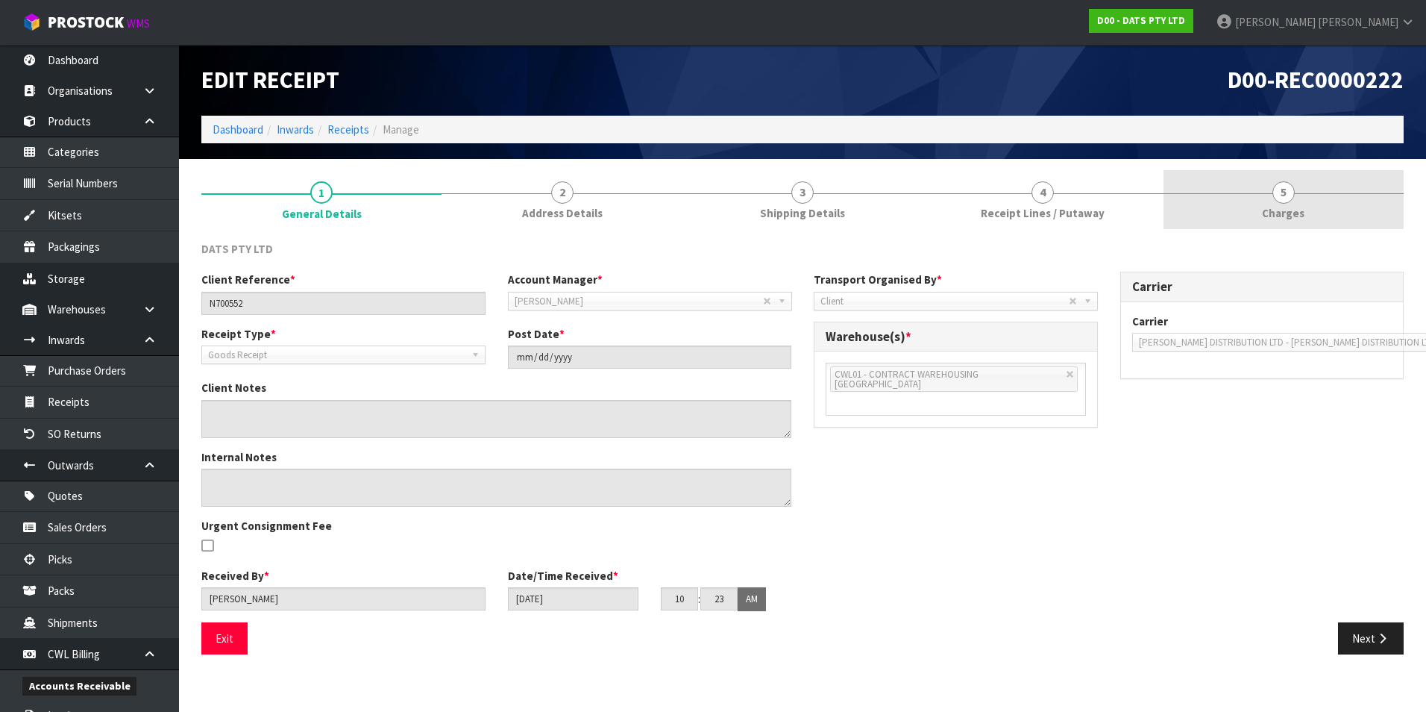
click at [1288, 204] on link "5 [GEOGRAPHIC_DATA]" at bounding box center [1284, 199] width 240 height 59
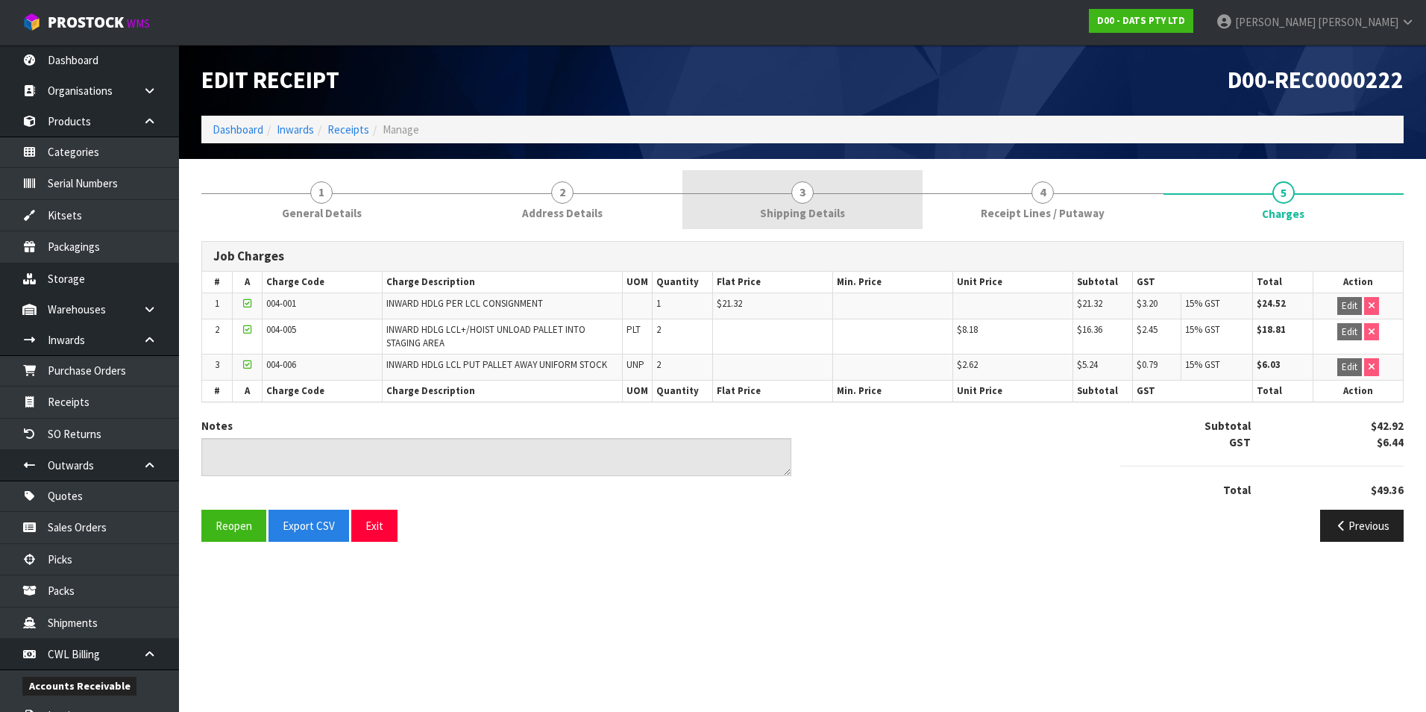
click at [808, 198] on span "3" at bounding box center [802, 192] width 22 height 22
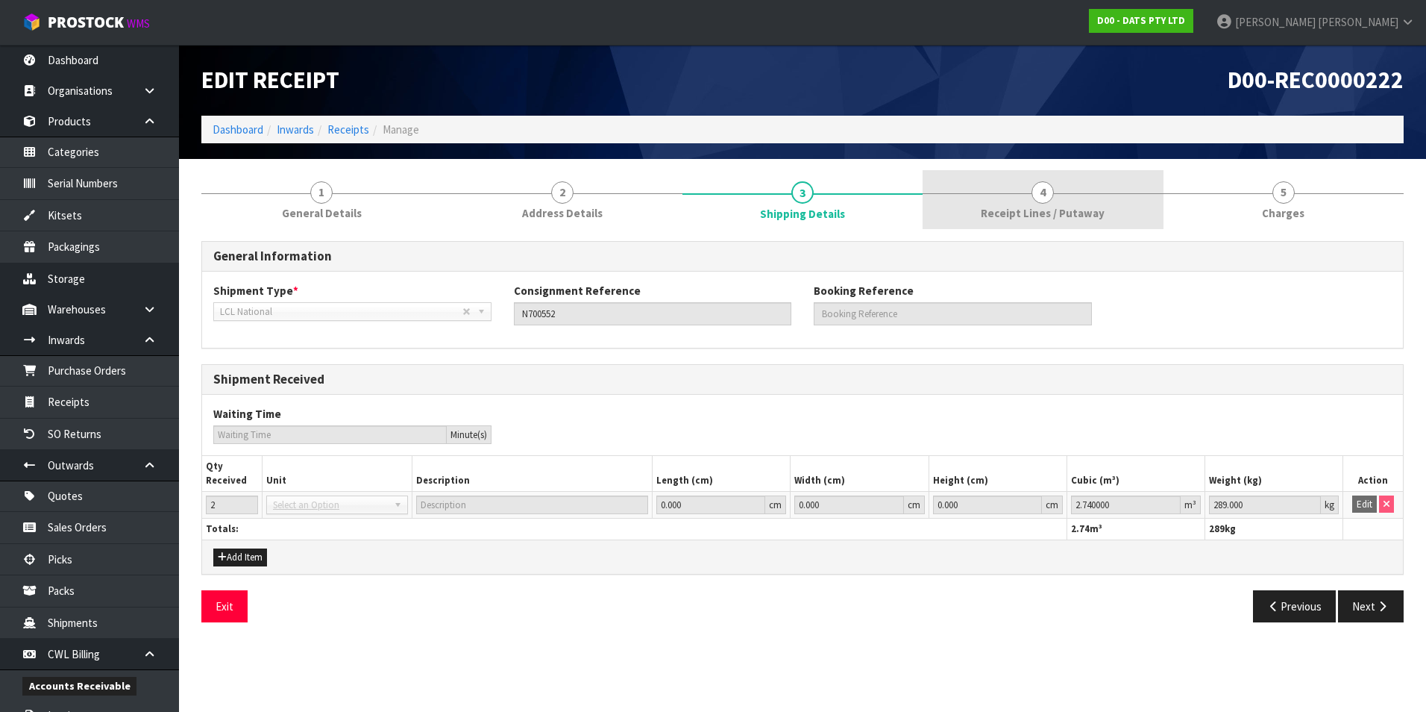
click at [1047, 195] on span "4" at bounding box center [1043, 192] width 22 height 22
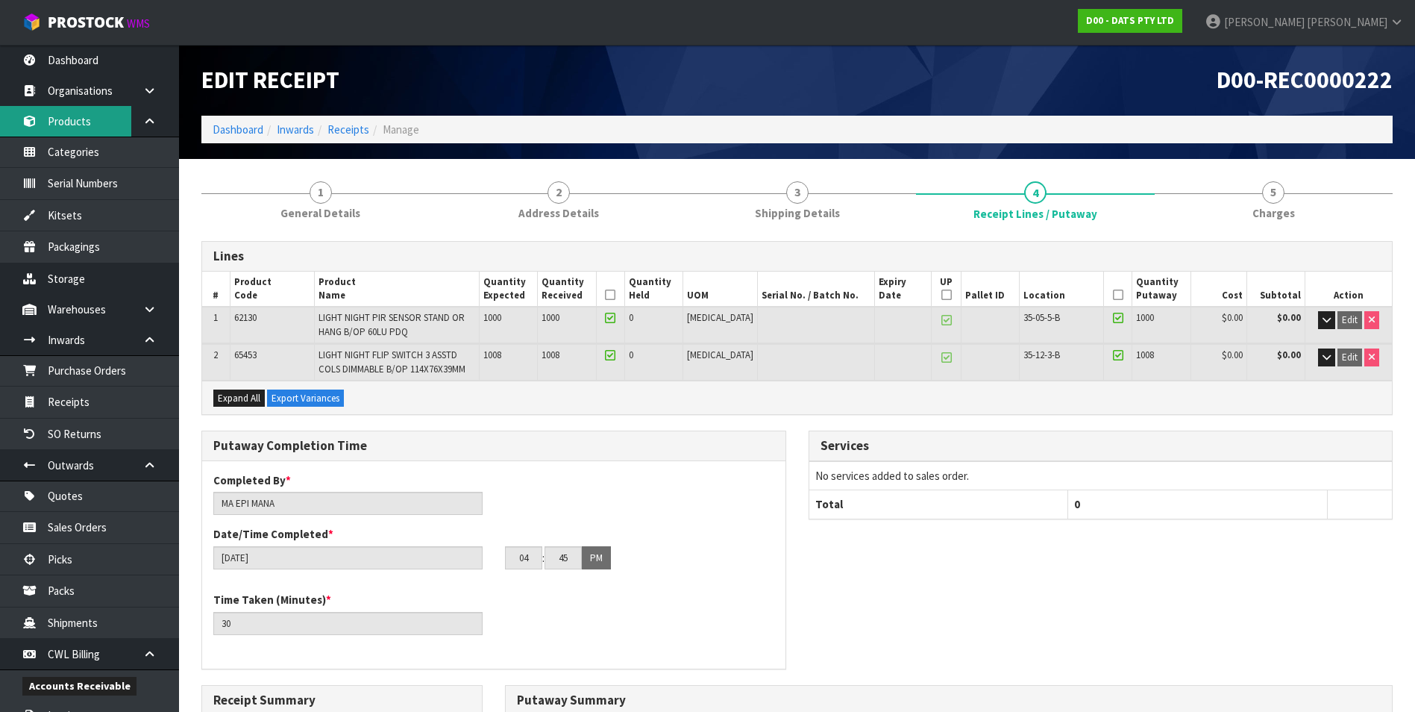
click at [96, 122] on link "Products" at bounding box center [89, 121] width 179 height 31
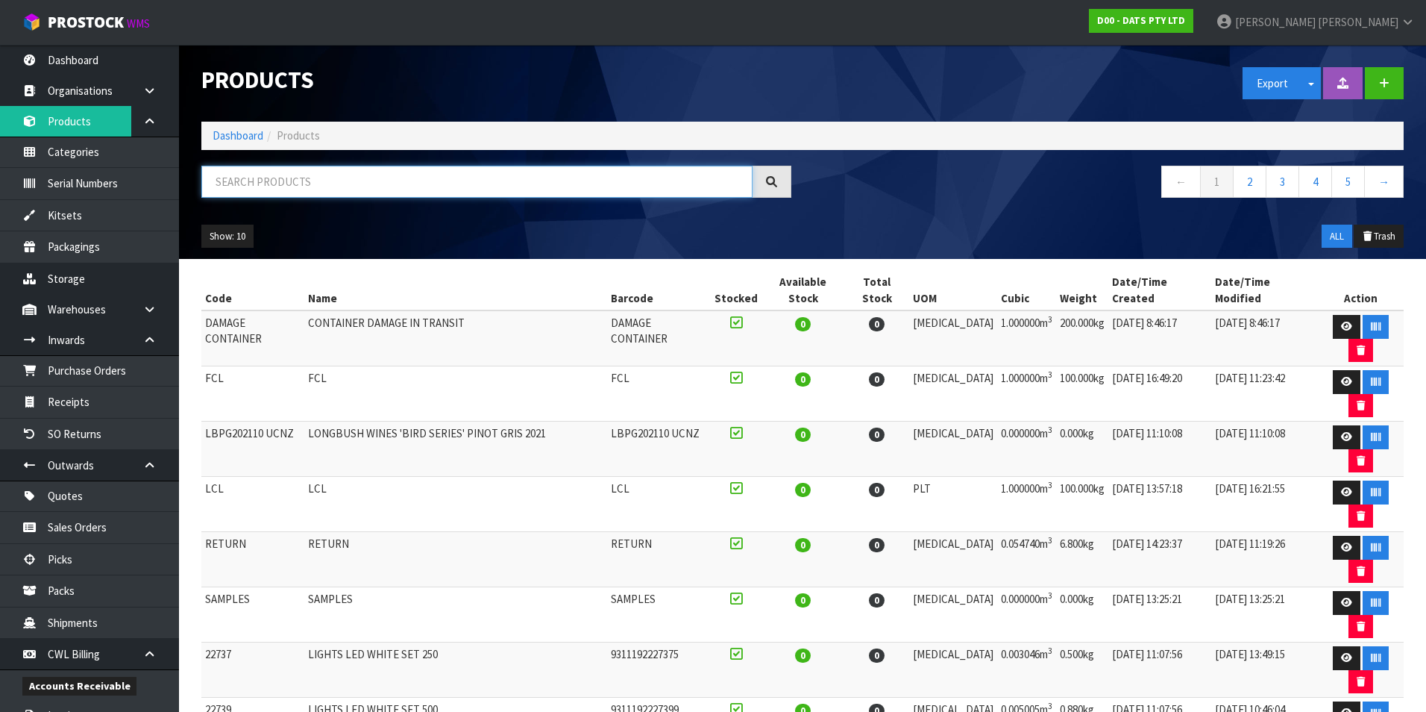
click at [257, 167] on input "text" at bounding box center [476, 182] width 551 height 32
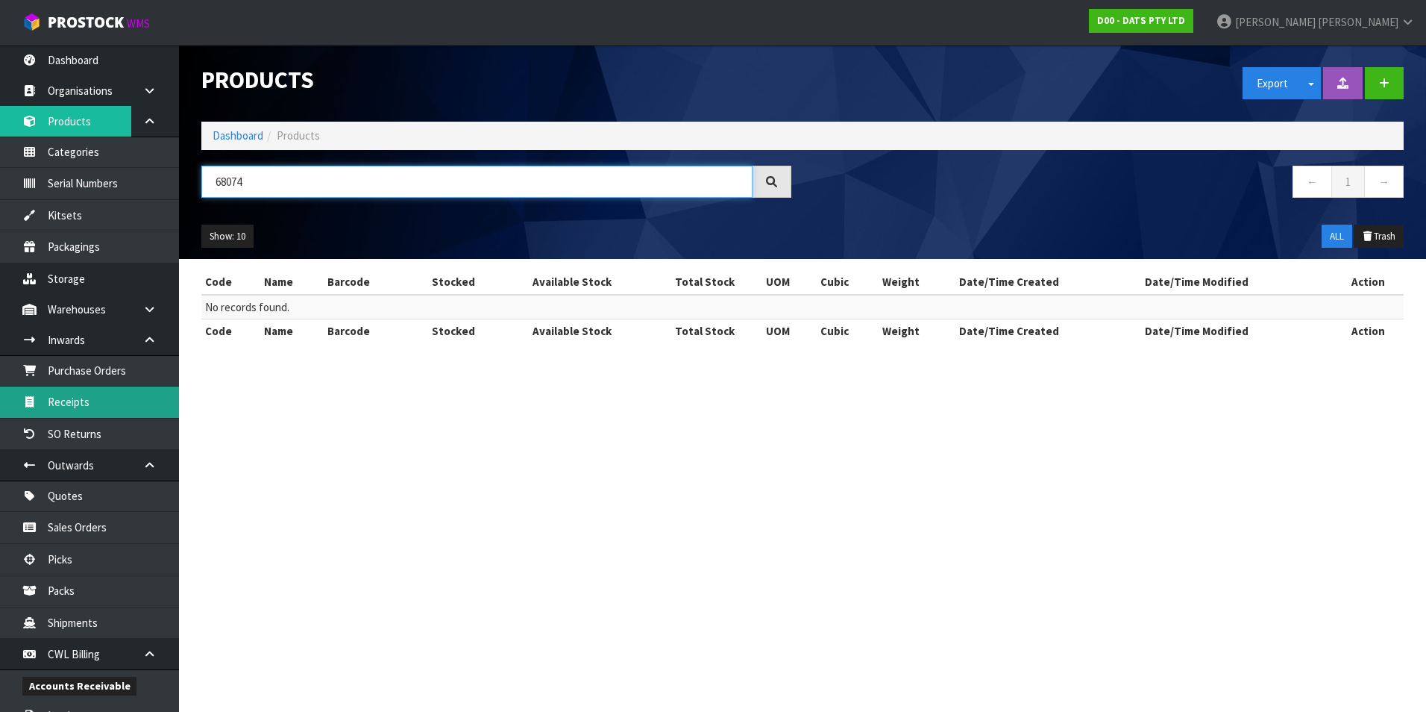
type input "68074"
